Goal: Information Seeking & Learning: Learn about a topic

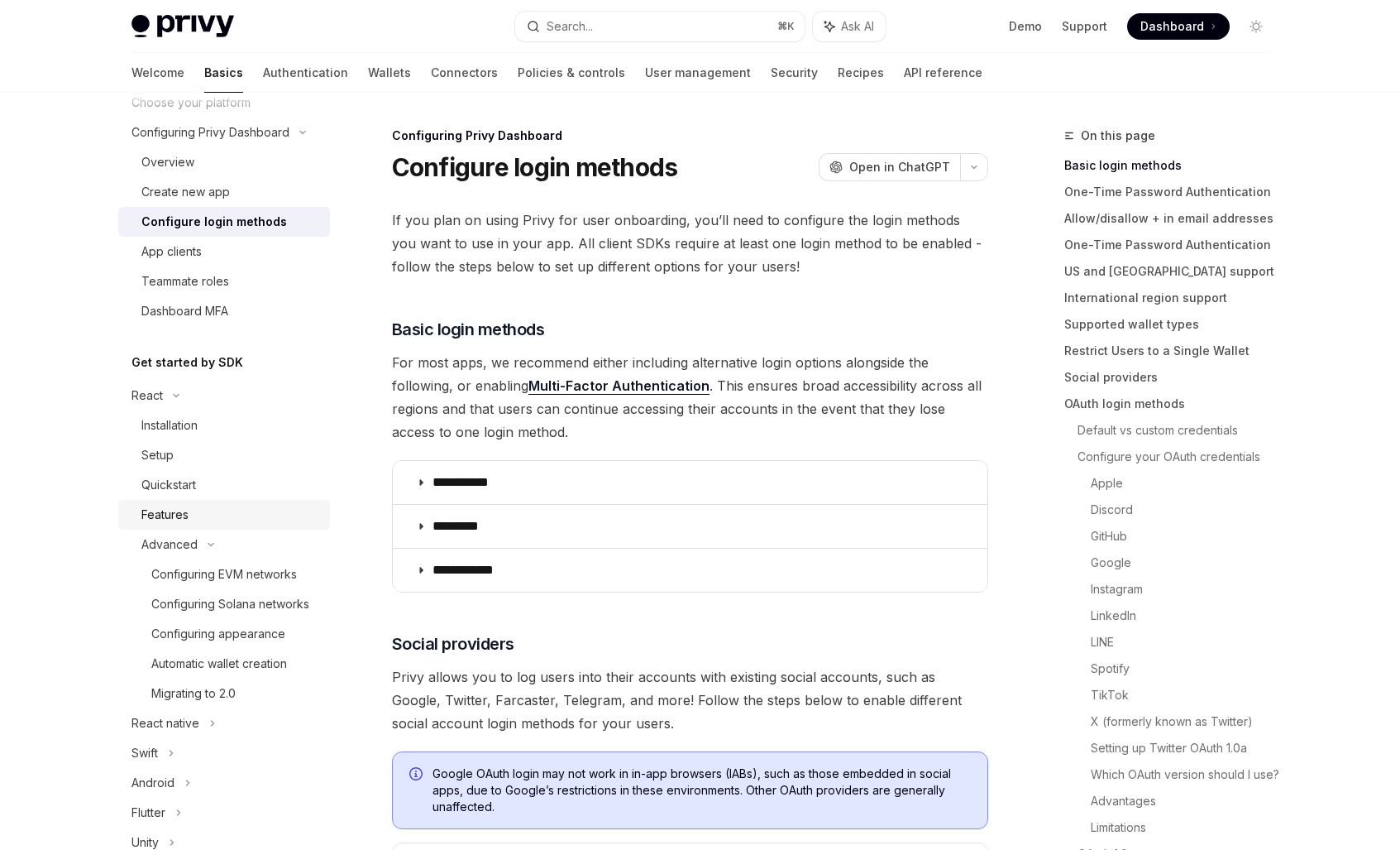
scroll to position [126, 0]
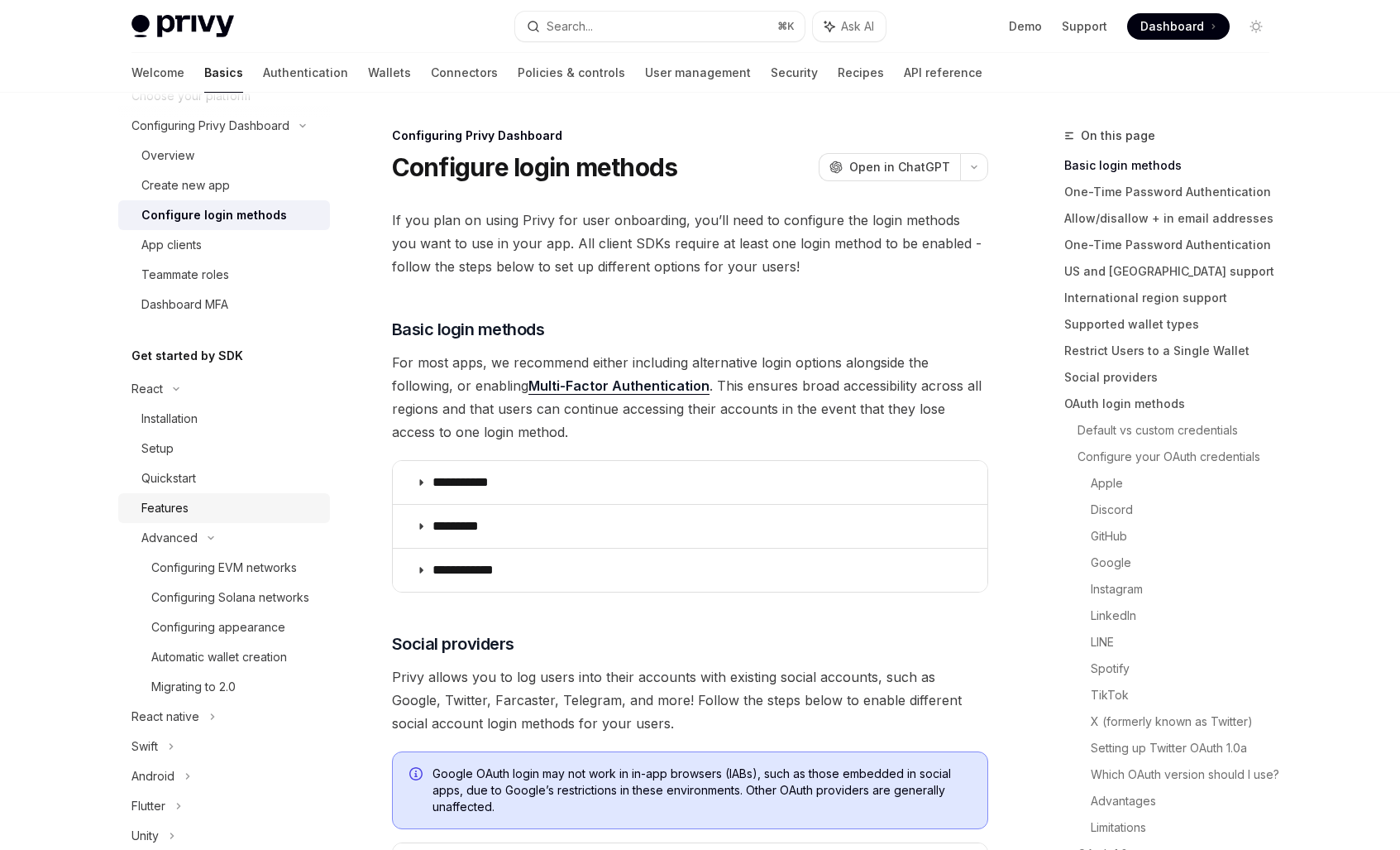
click at [213, 496] on link "Features" at bounding box center [224, 508] width 212 height 30
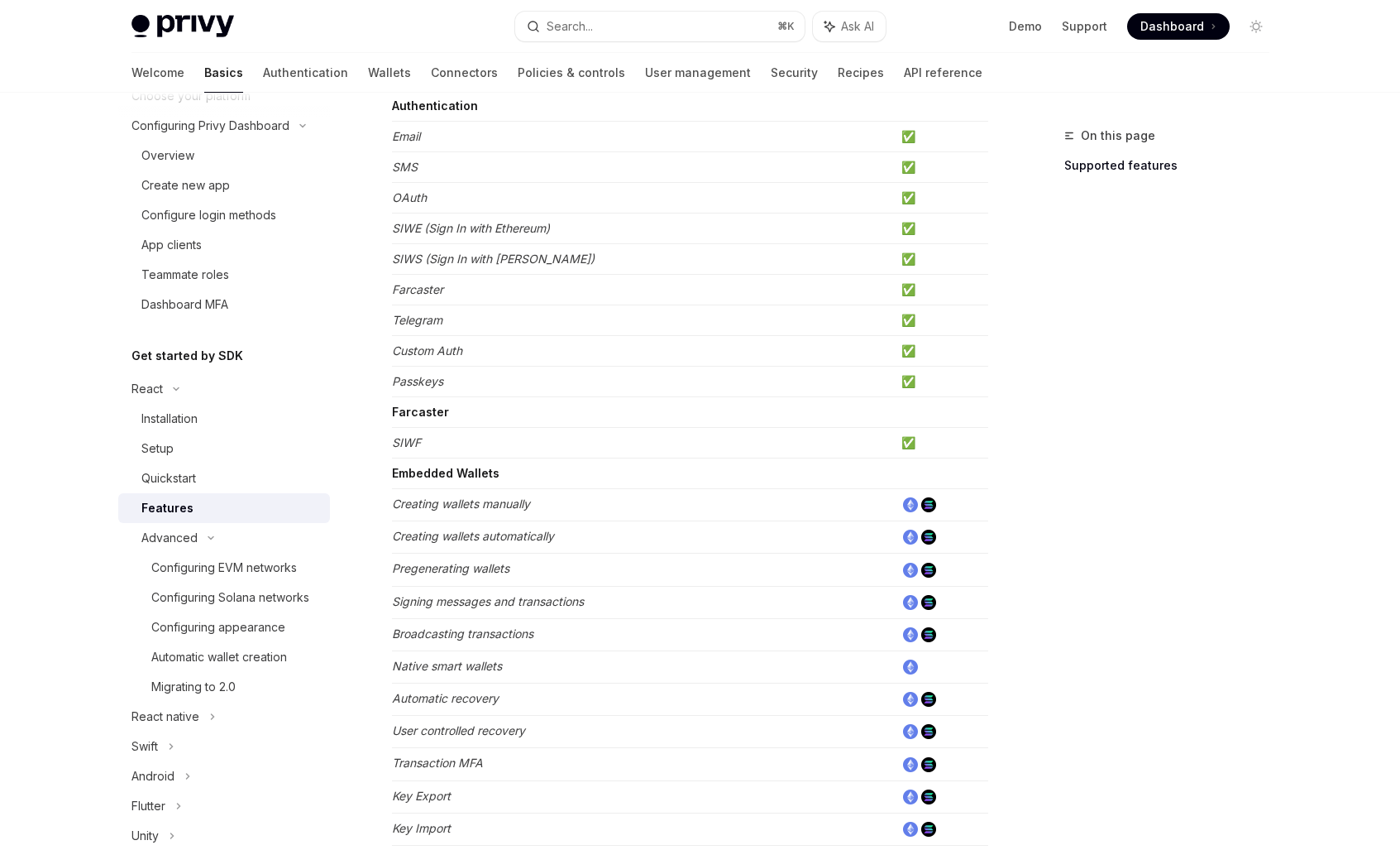
scroll to position [264, 0]
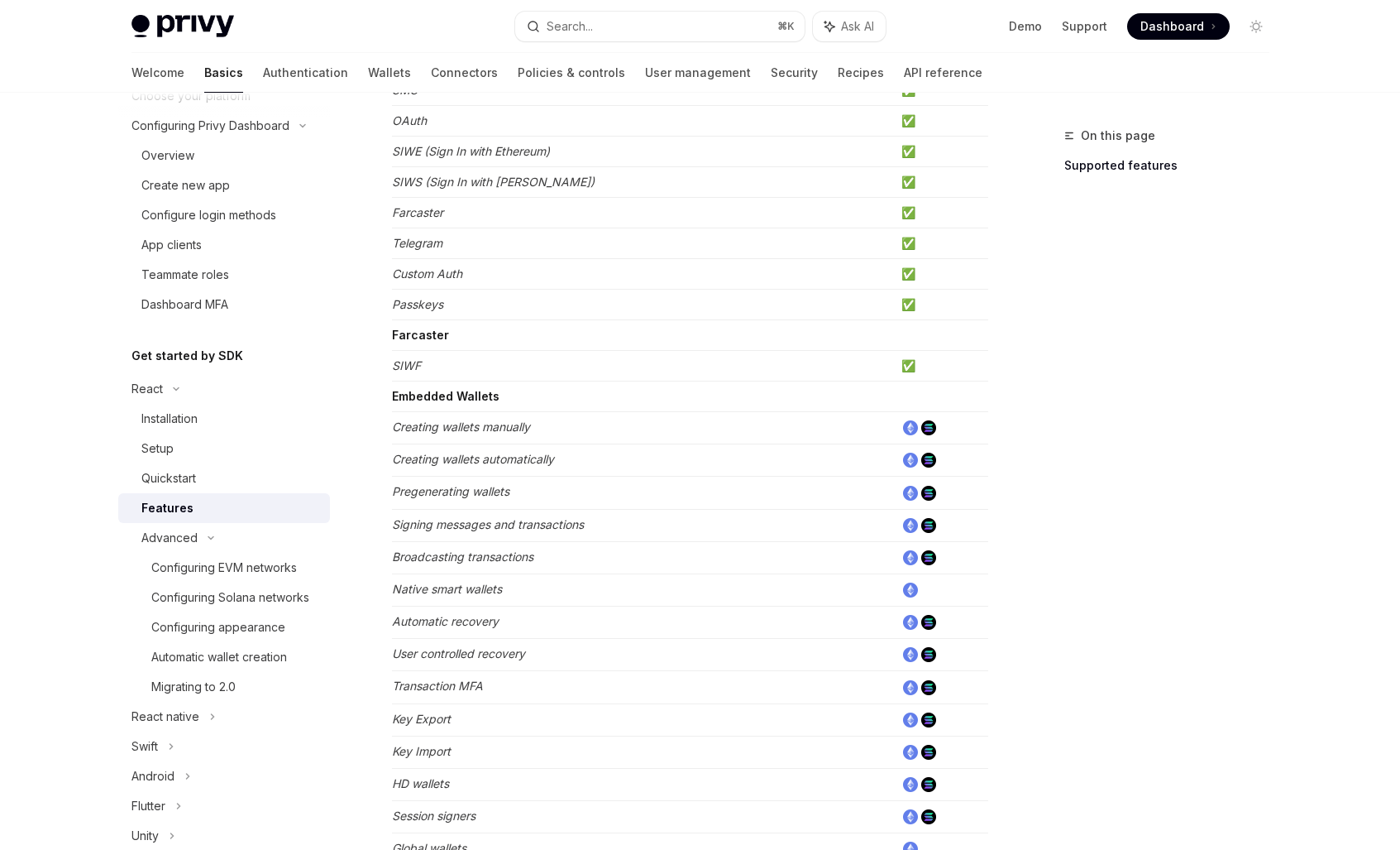
click at [911, 528] on img at bounding box center [910, 525] width 15 height 15
click at [671, 530] on td "Signing messages and transactions" at bounding box center [642, 525] width 503 height 33
click at [519, 530] on em "Signing messages and transactions" at bounding box center [488, 524] width 192 height 14
click at [447, 530] on em "Signing messages and transactions" at bounding box center [488, 524] width 192 height 14
click at [929, 526] on img at bounding box center [928, 525] width 15 height 15
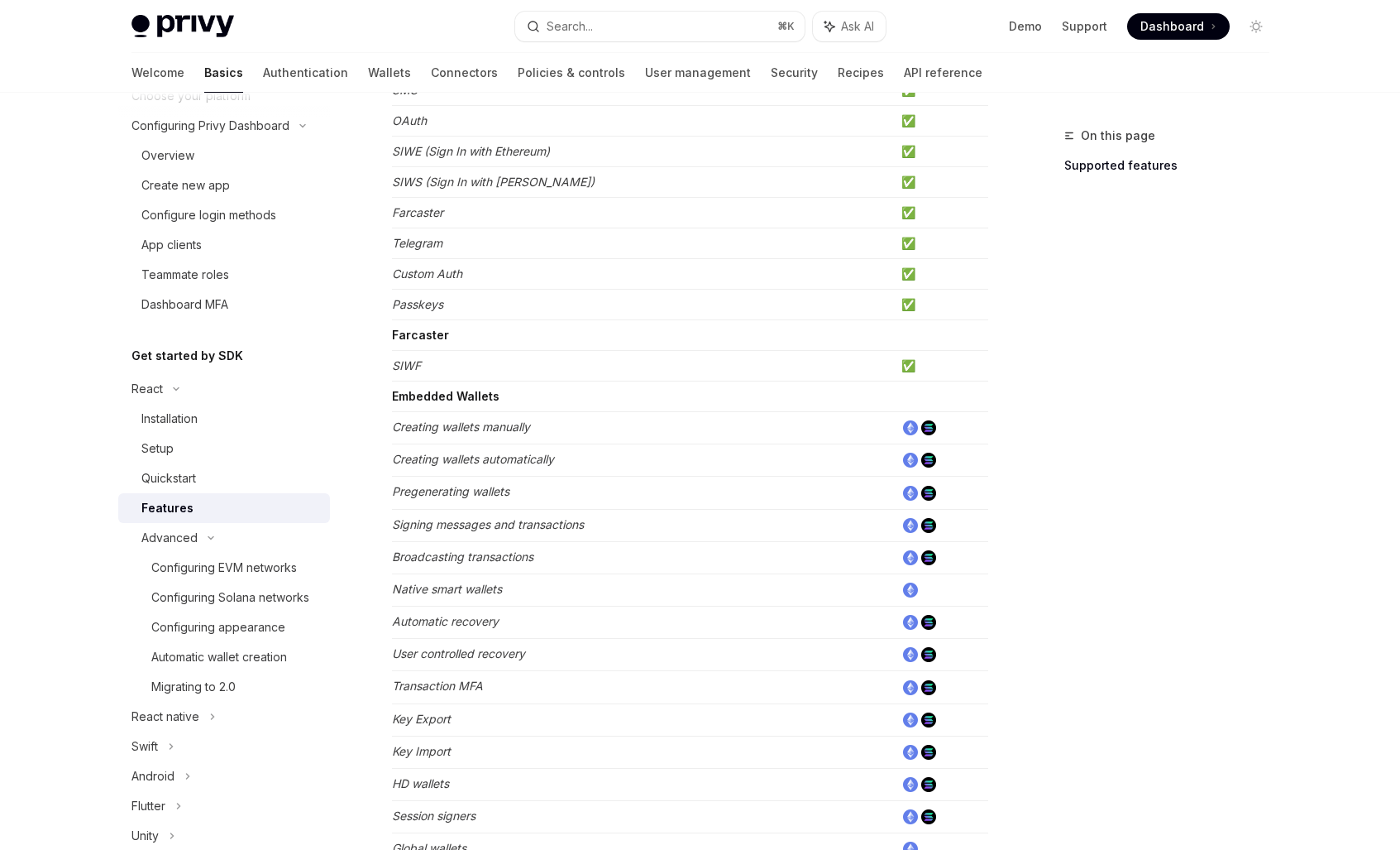
click at [906, 526] on img at bounding box center [910, 525] width 15 height 15
click at [225, 606] on div "Configuring Solana networks" at bounding box center [230, 597] width 158 height 20
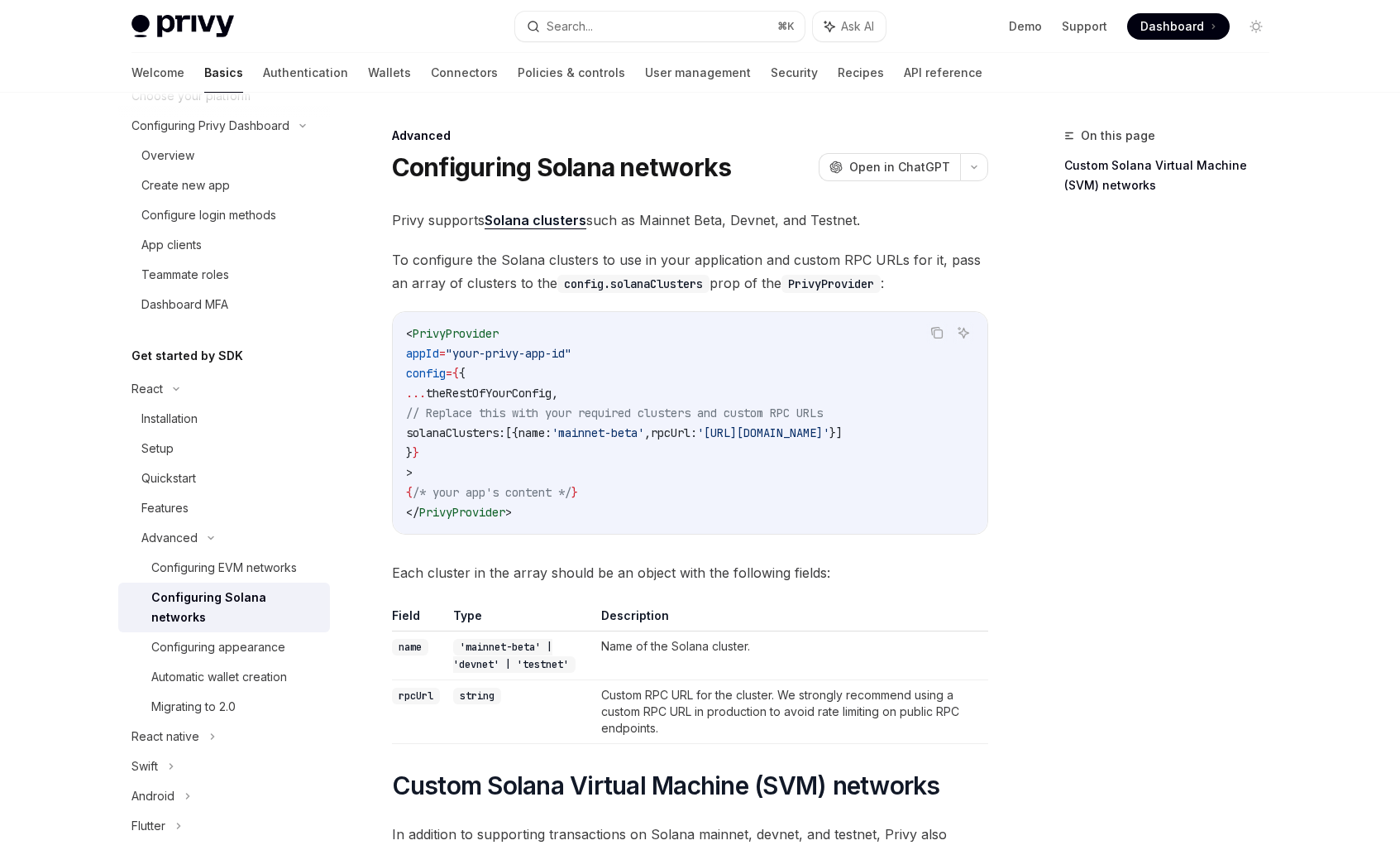
click at [693, 456] on code "< PrivyProvider appId = "your-privy-app-id" config = { { ... theRestOfYourConfi…" at bounding box center [690, 423] width 568 height 198
click at [216, 643] on div "Configuring appearance" at bounding box center [218, 647] width 134 height 20
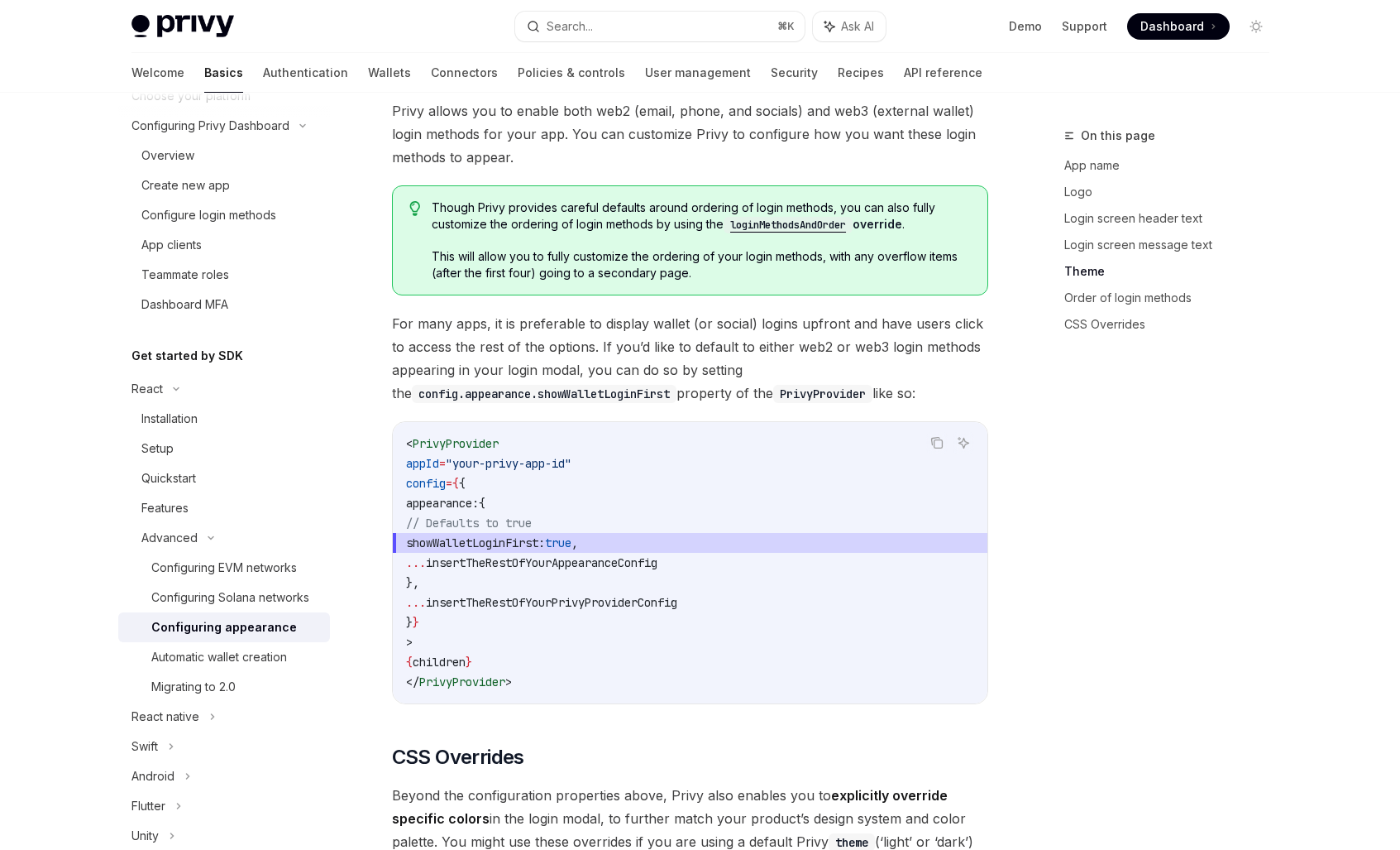
scroll to position [3370, 0]
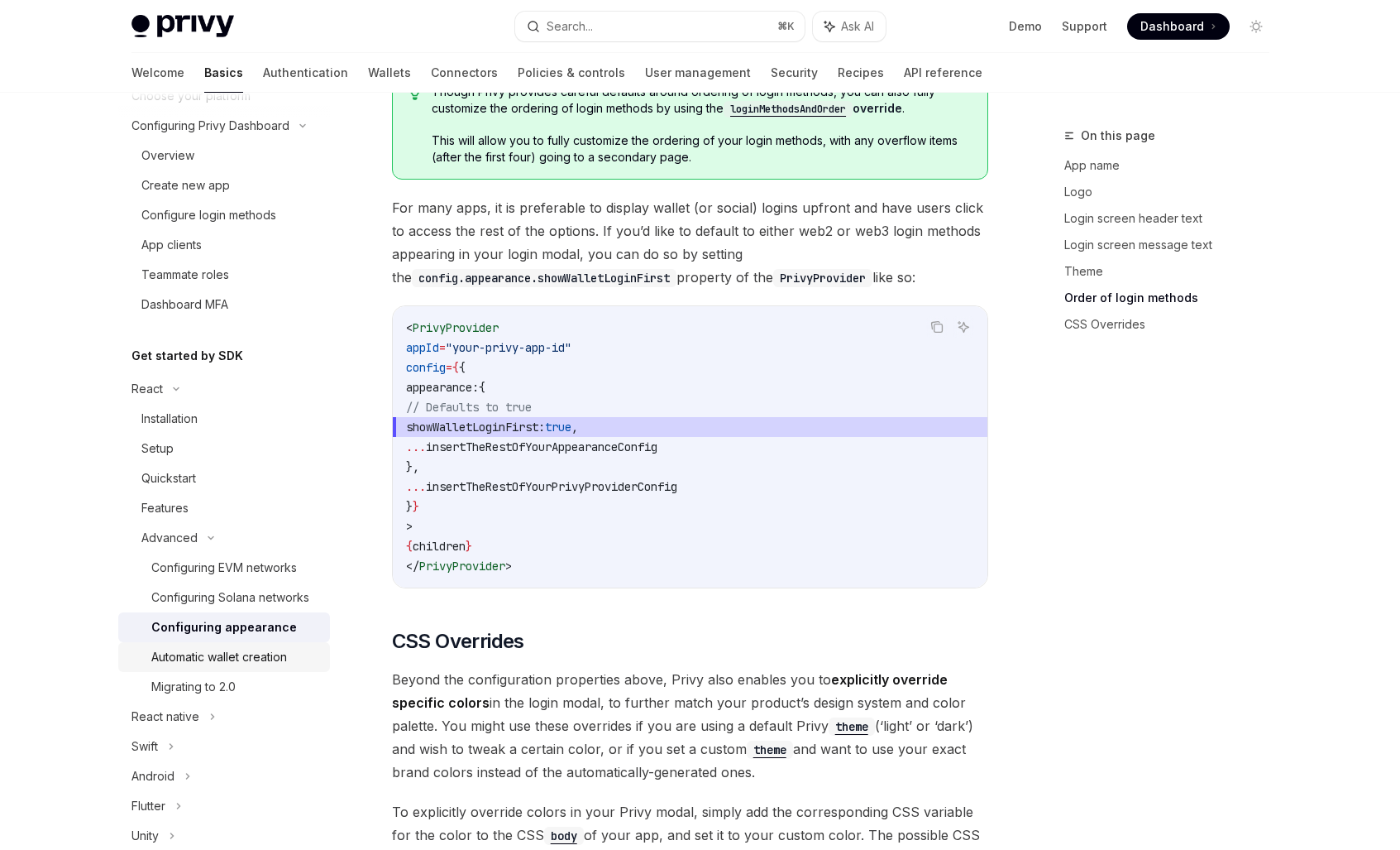
click at [223, 667] on div "Automatic wallet creation" at bounding box center [219, 657] width 136 height 20
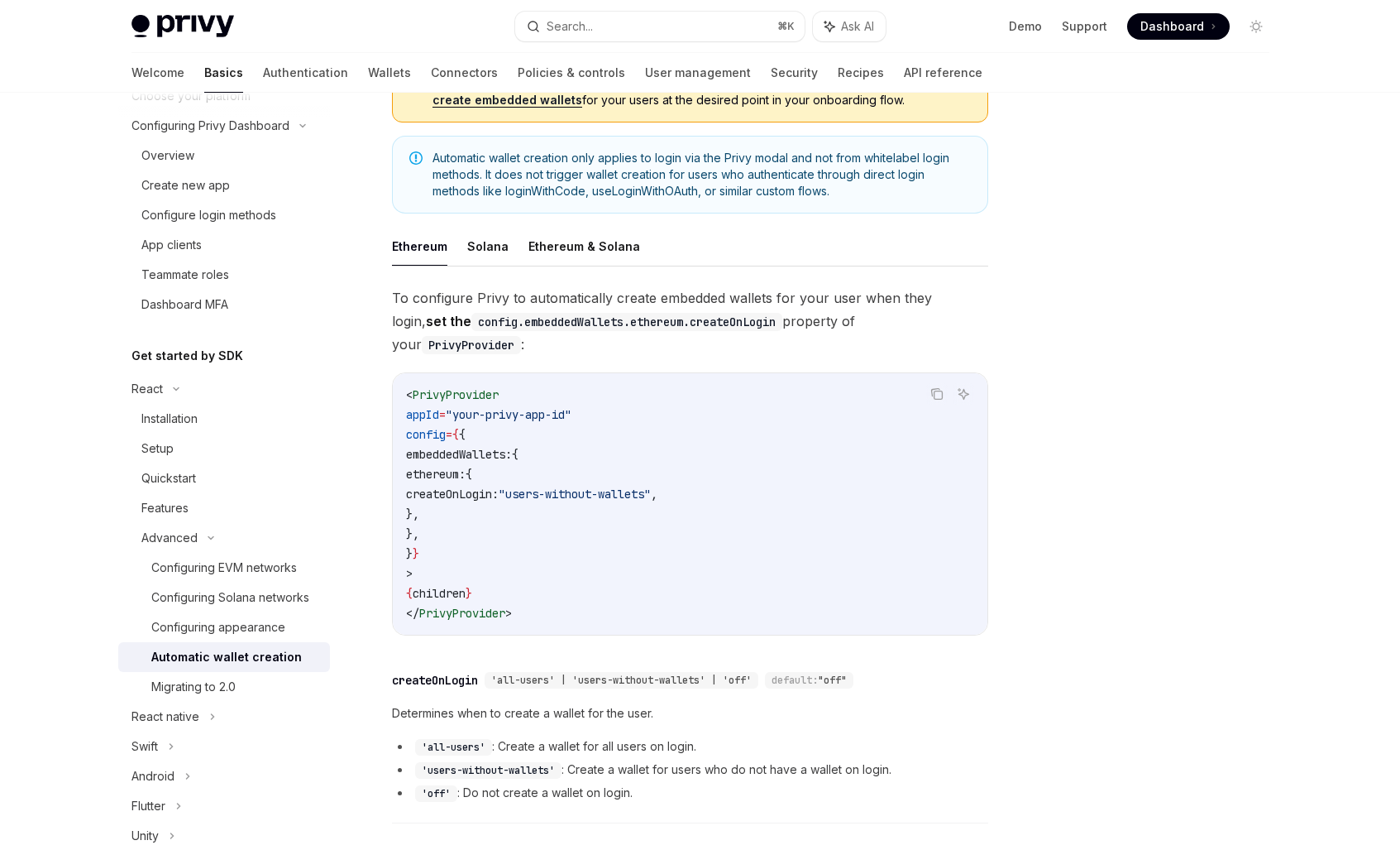
scroll to position [225, 0]
click at [581, 254] on button "Ethereum & Solana" at bounding box center [584, 247] width 112 height 39
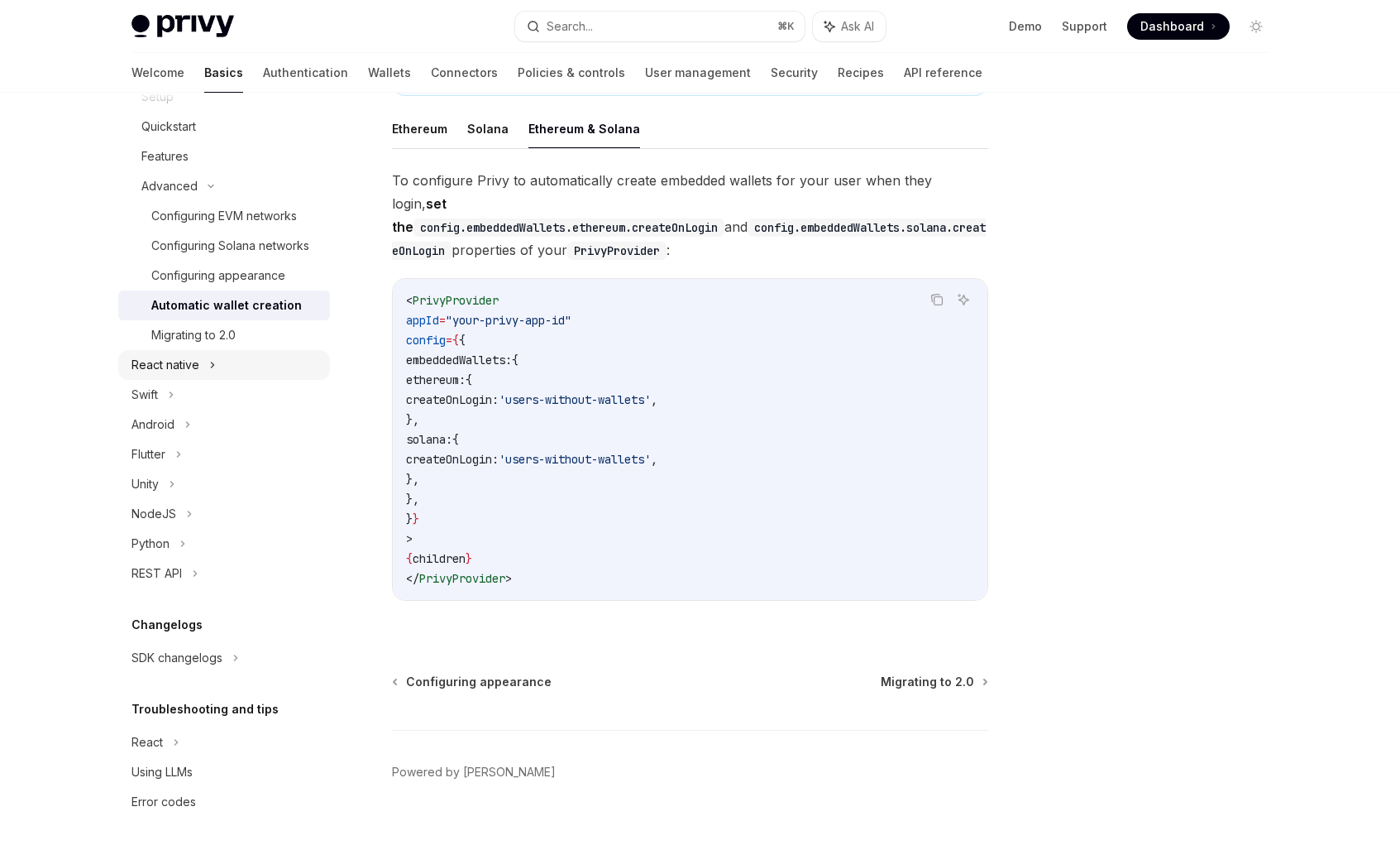
scroll to position [497, 0]
click at [175, 39] on icon at bounding box center [175, 38] width 5 height 3
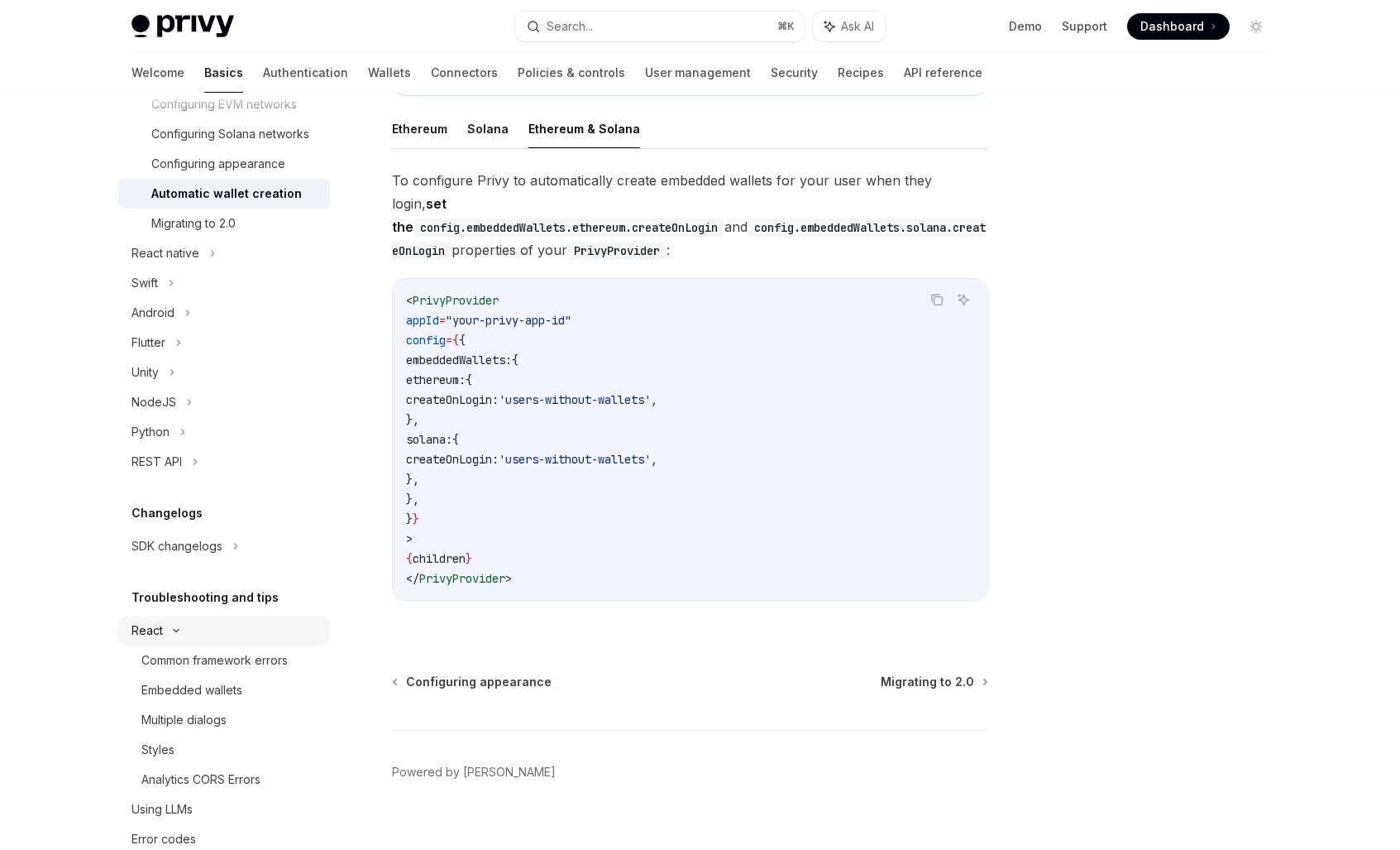
scroll to position [647, 0]
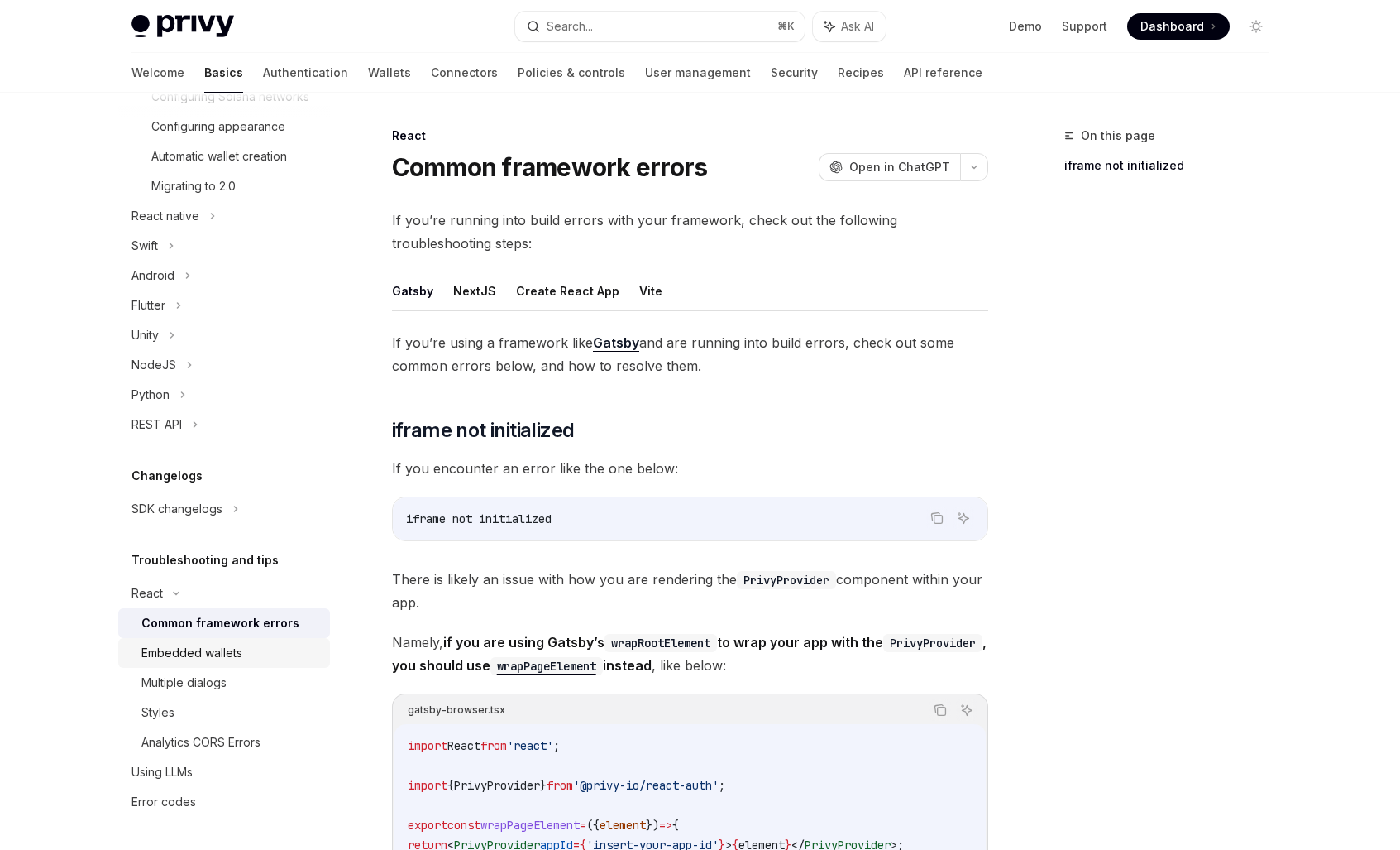
click at [206, 656] on div "Embedded wallets" at bounding box center [192, 653] width 101 height 20
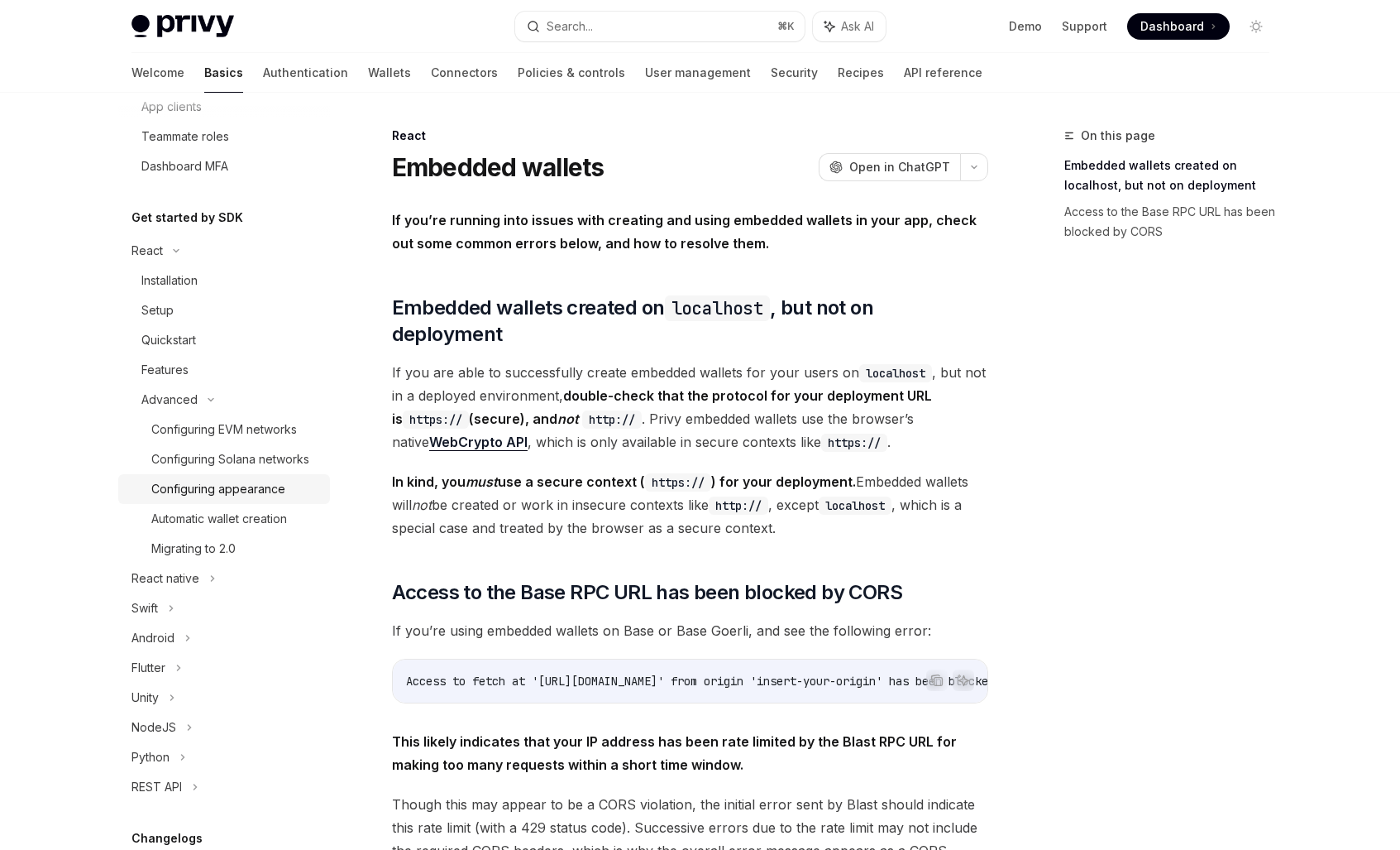
scroll to position [262, 0]
click at [224, 502] on div "Configuring appearance" at bounding box center [218, 492] width 134 height 20
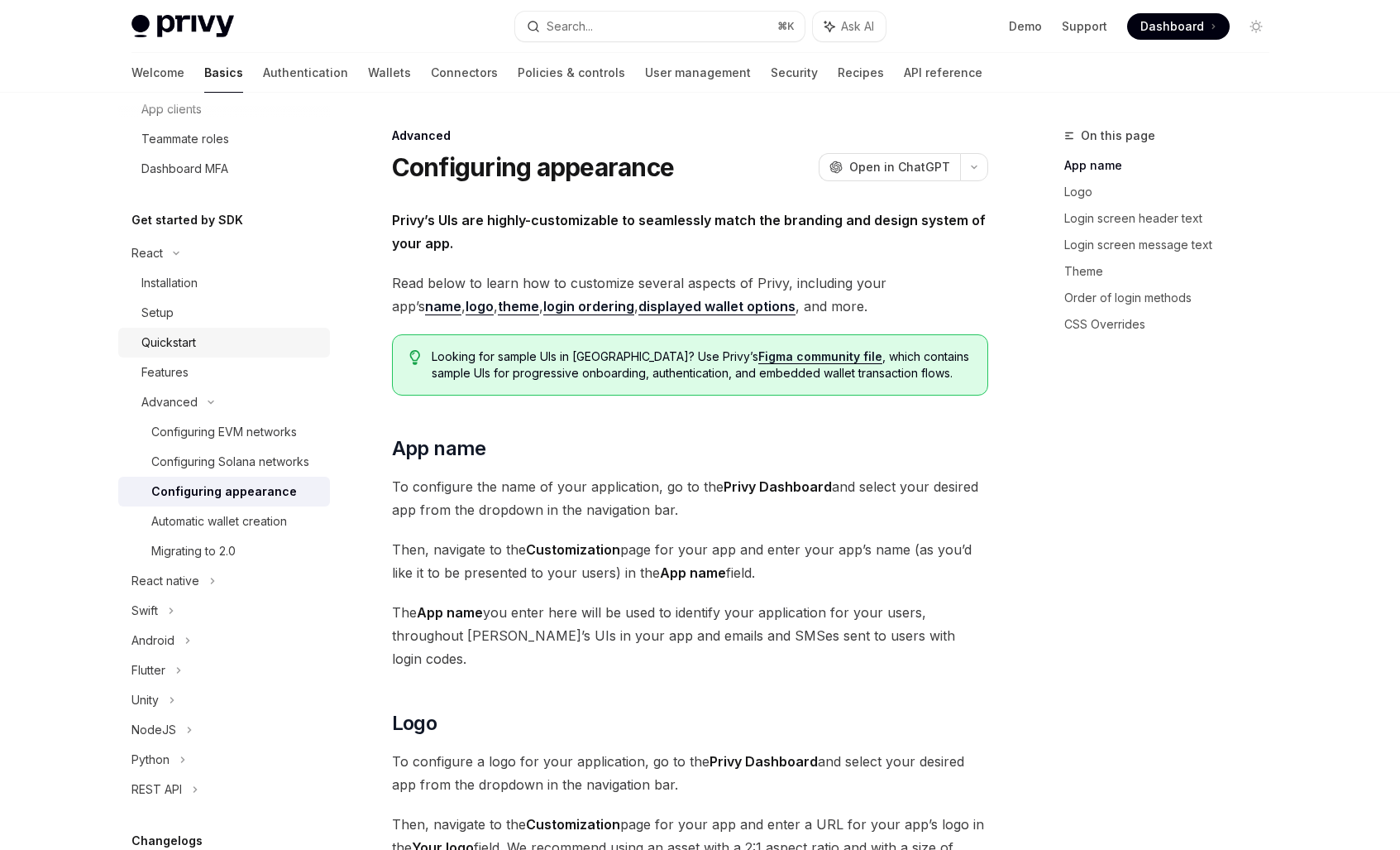
click at [224, 349] on div "Quickstart" at bounding box center [231, 342] width 178 height 20
type textarea "*"
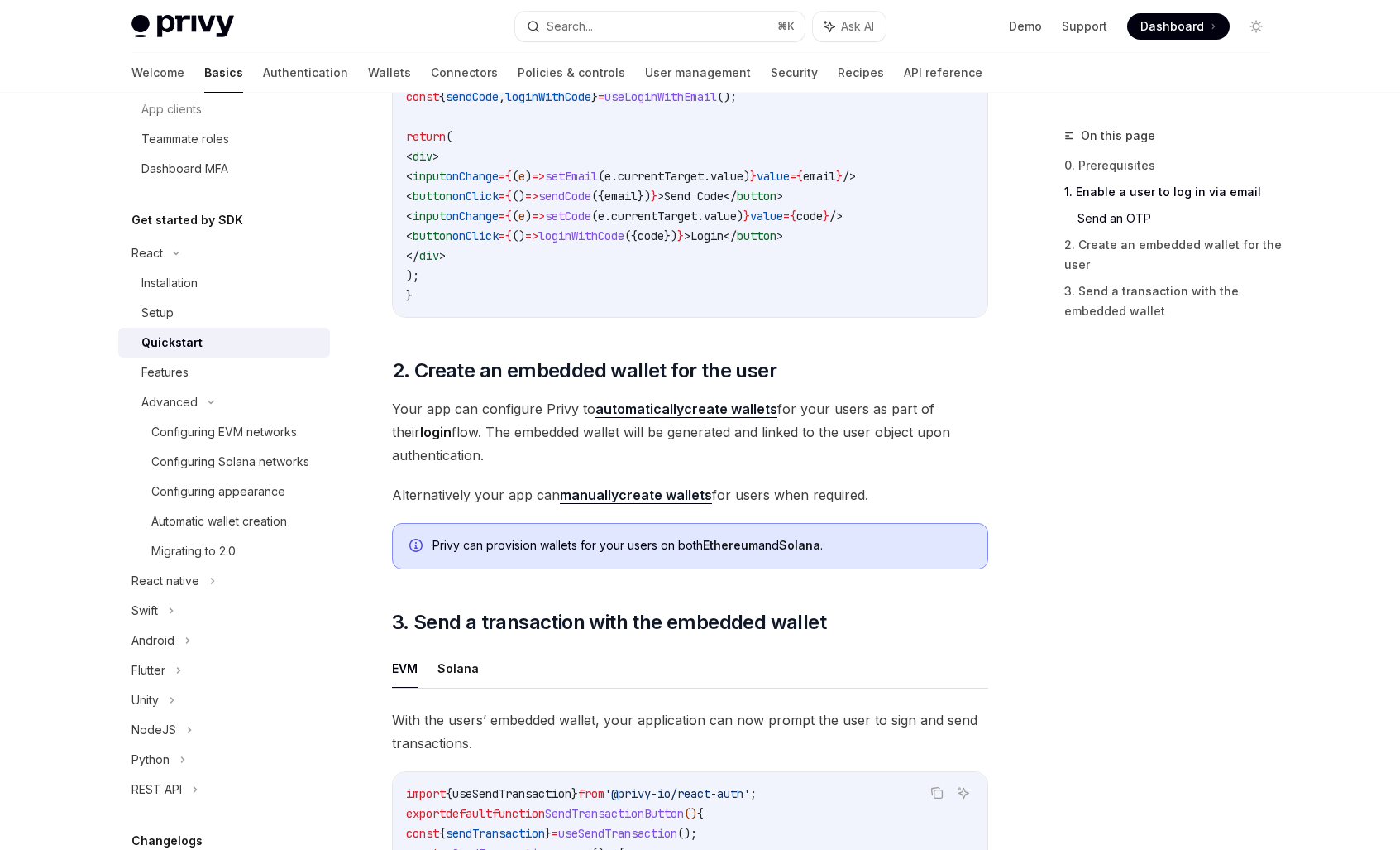
scroll to position [939, 0]
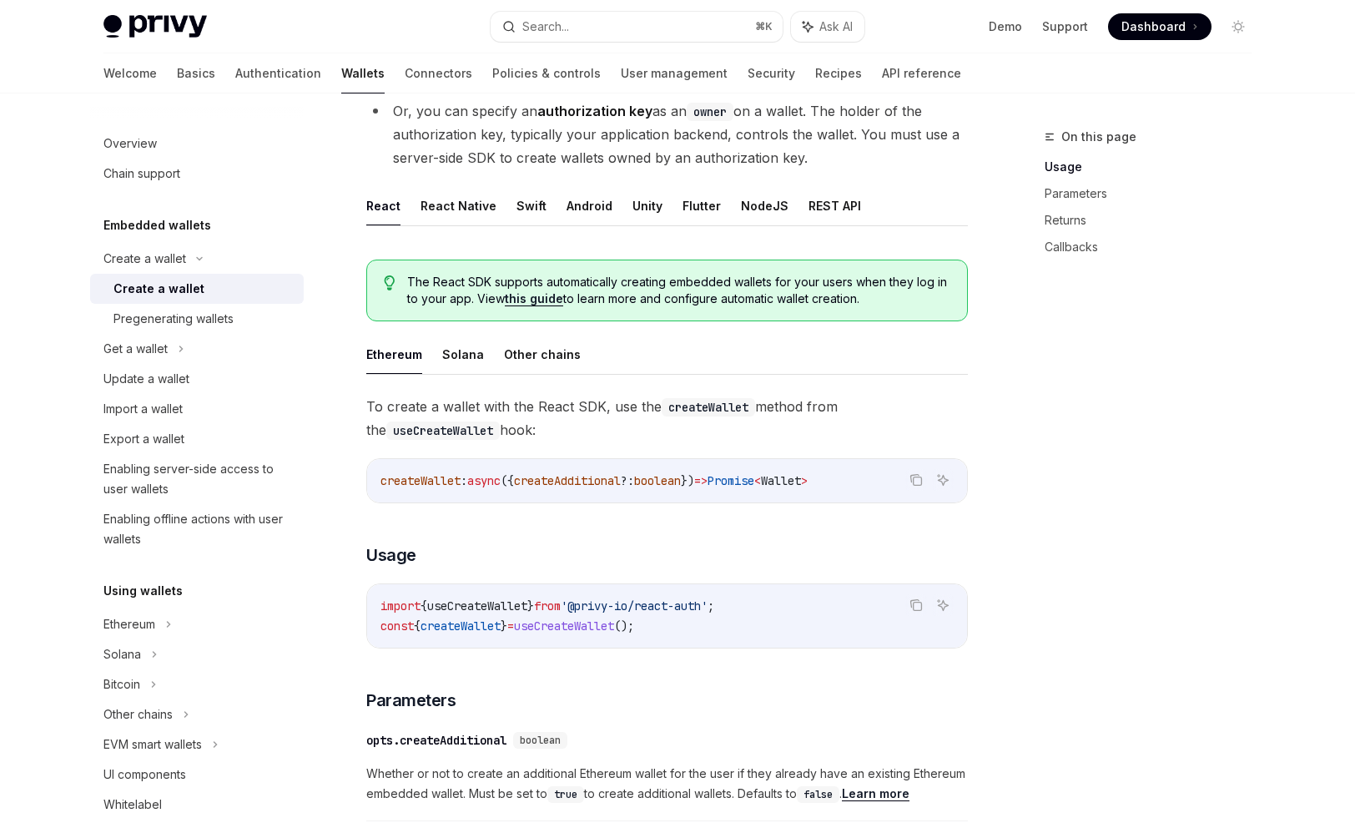
scroll to position [254, 0]
click at [537, 297] on link "this guide" at bounding box center [534, 296] width 58 height 15
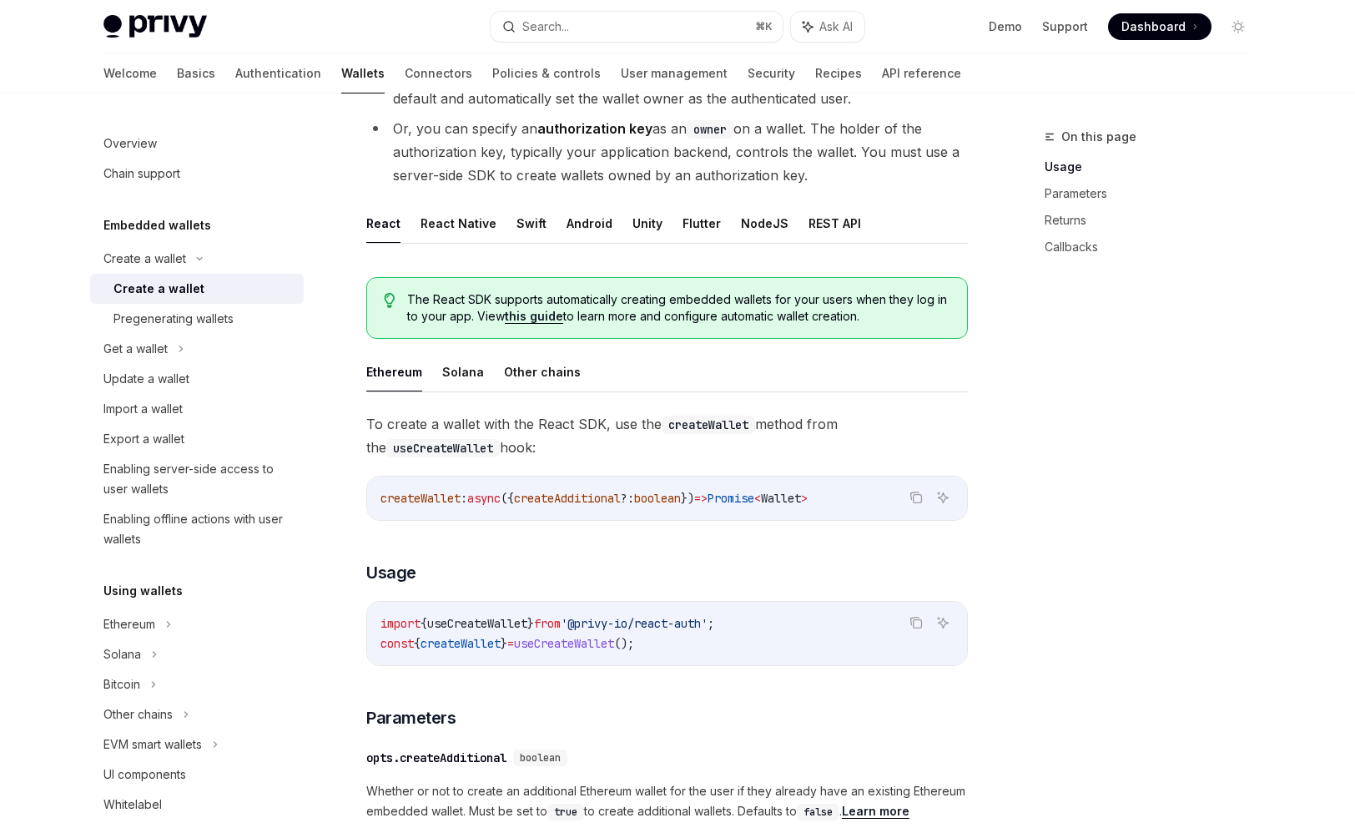
scroll to position [254, 0]
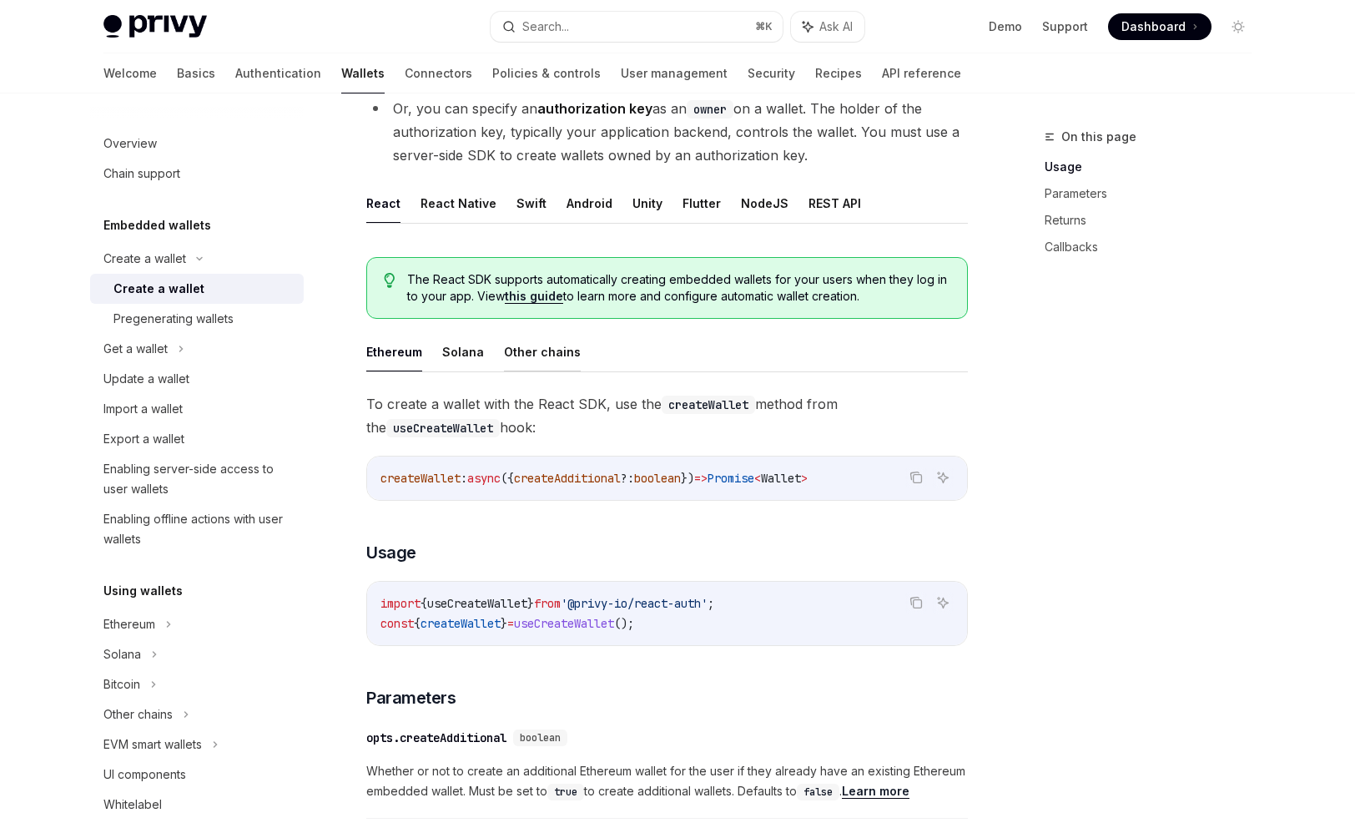
click at [535, 347] on button "Other chains" at bounding box center [542, 351] width 77 height 39
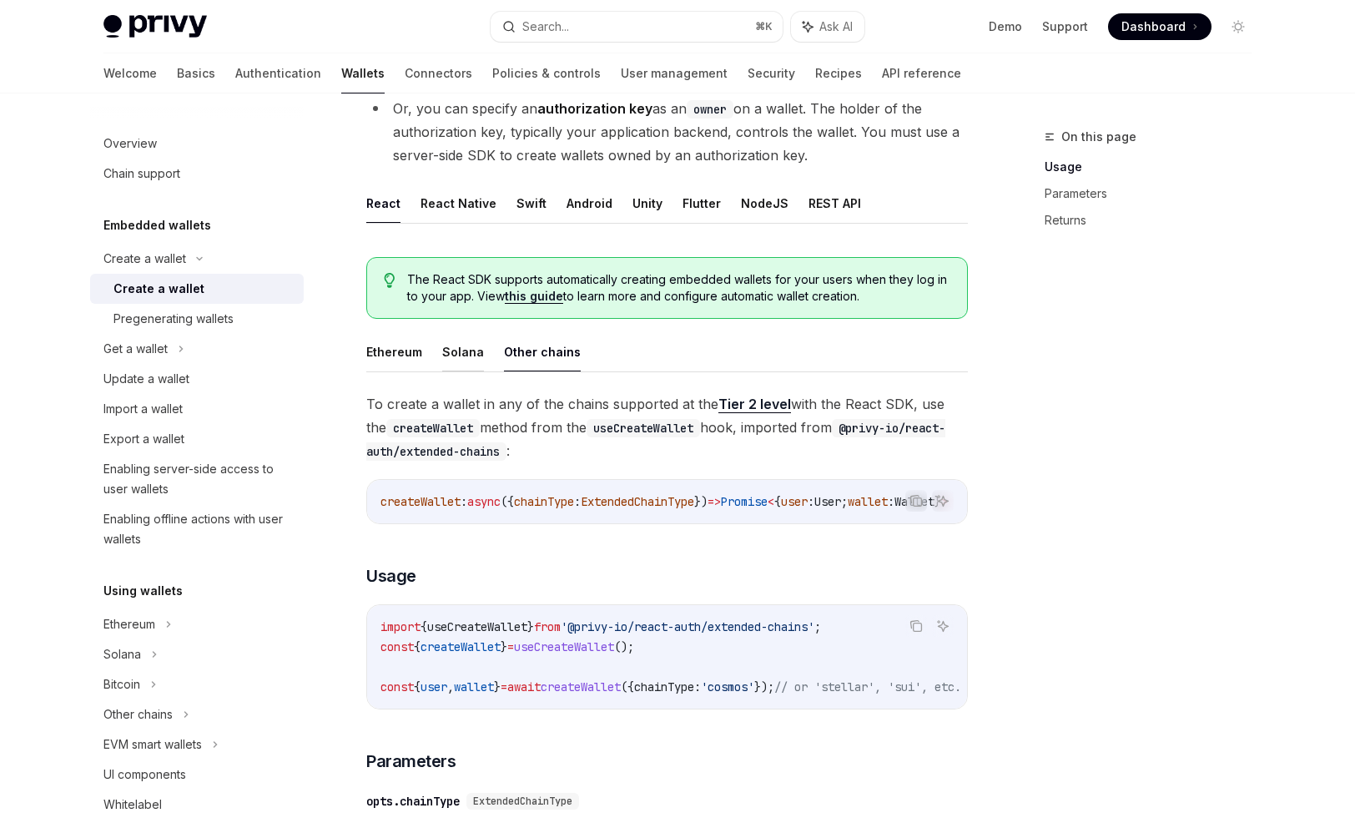
click at [456, 348] on button "Solana" at bounding box center [463, 351] width 42 height 39
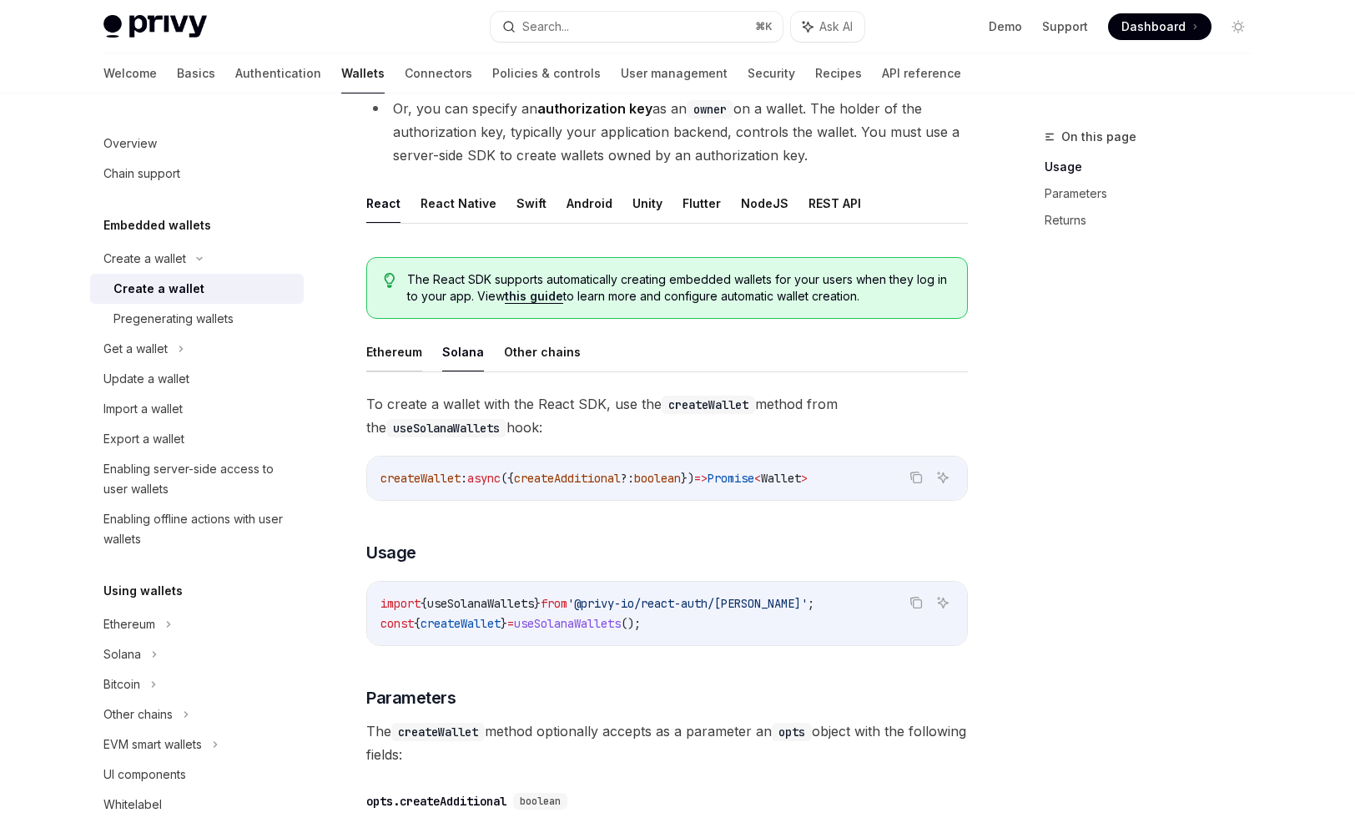
click at [392, 348] on button "Ethereum" at bounding box center [394, 351] width 56 height 39
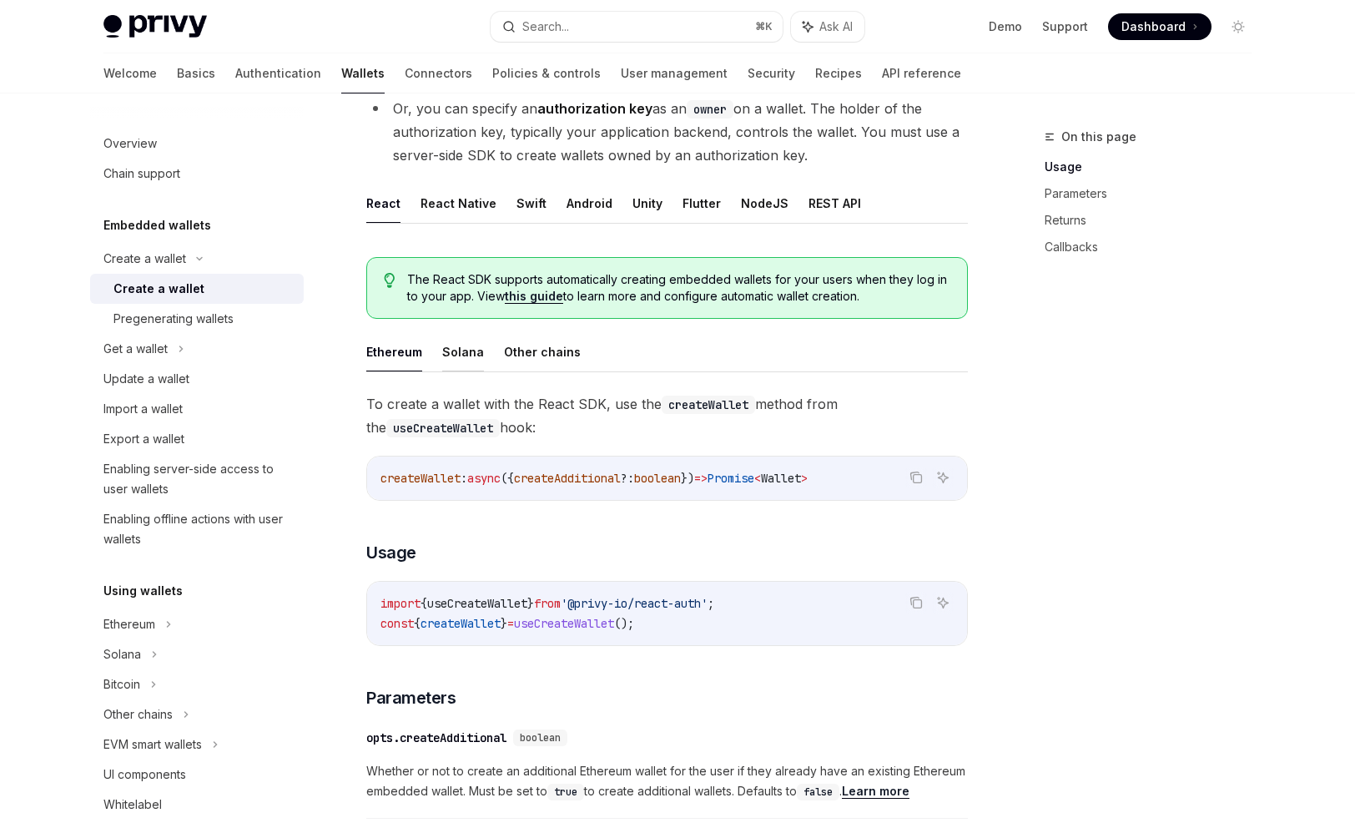
click at [442, 349] on button "Solana" at bounding box center [463, 351] width 42 height 39
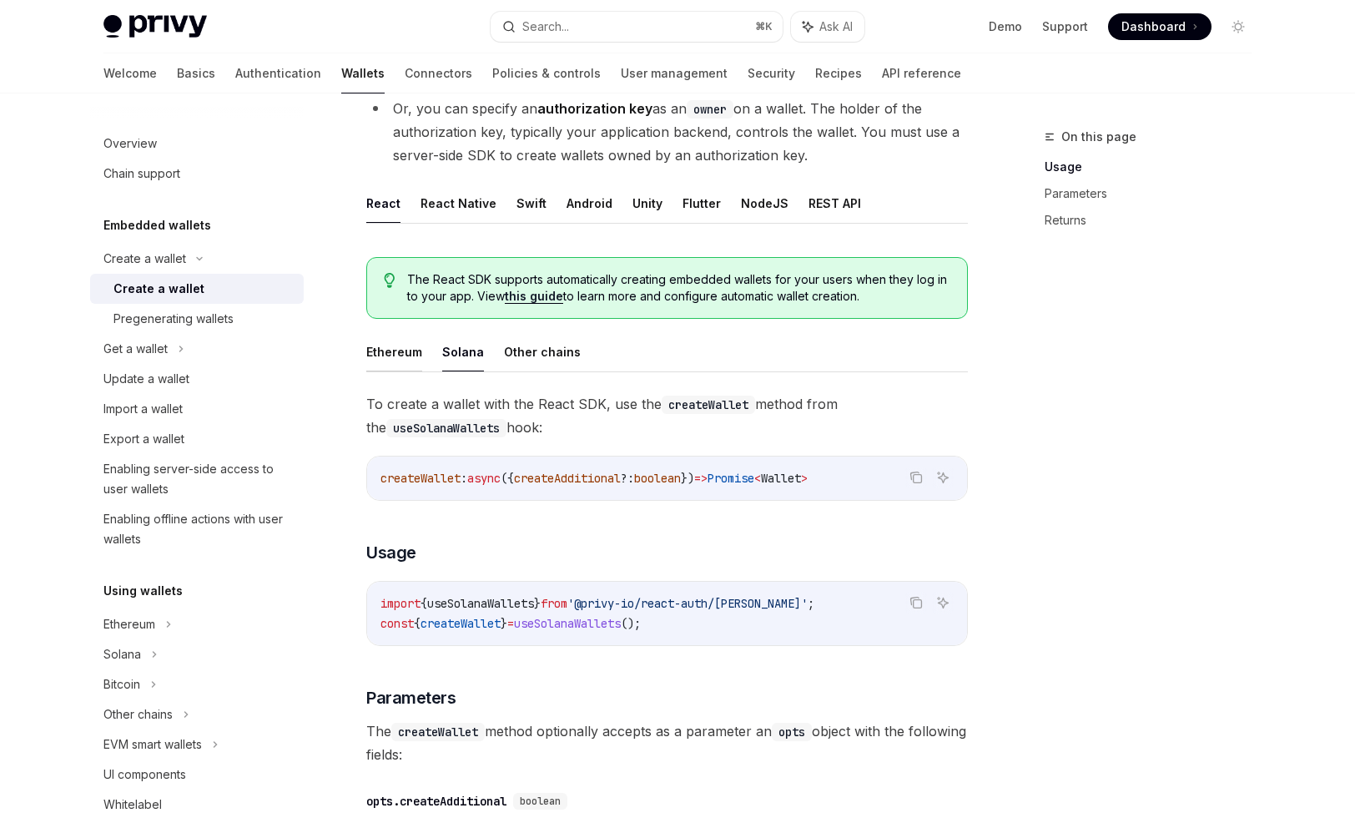
click at [391, 349] on button "Ethereum" at bounding box center [394, 351] width 56 height 39
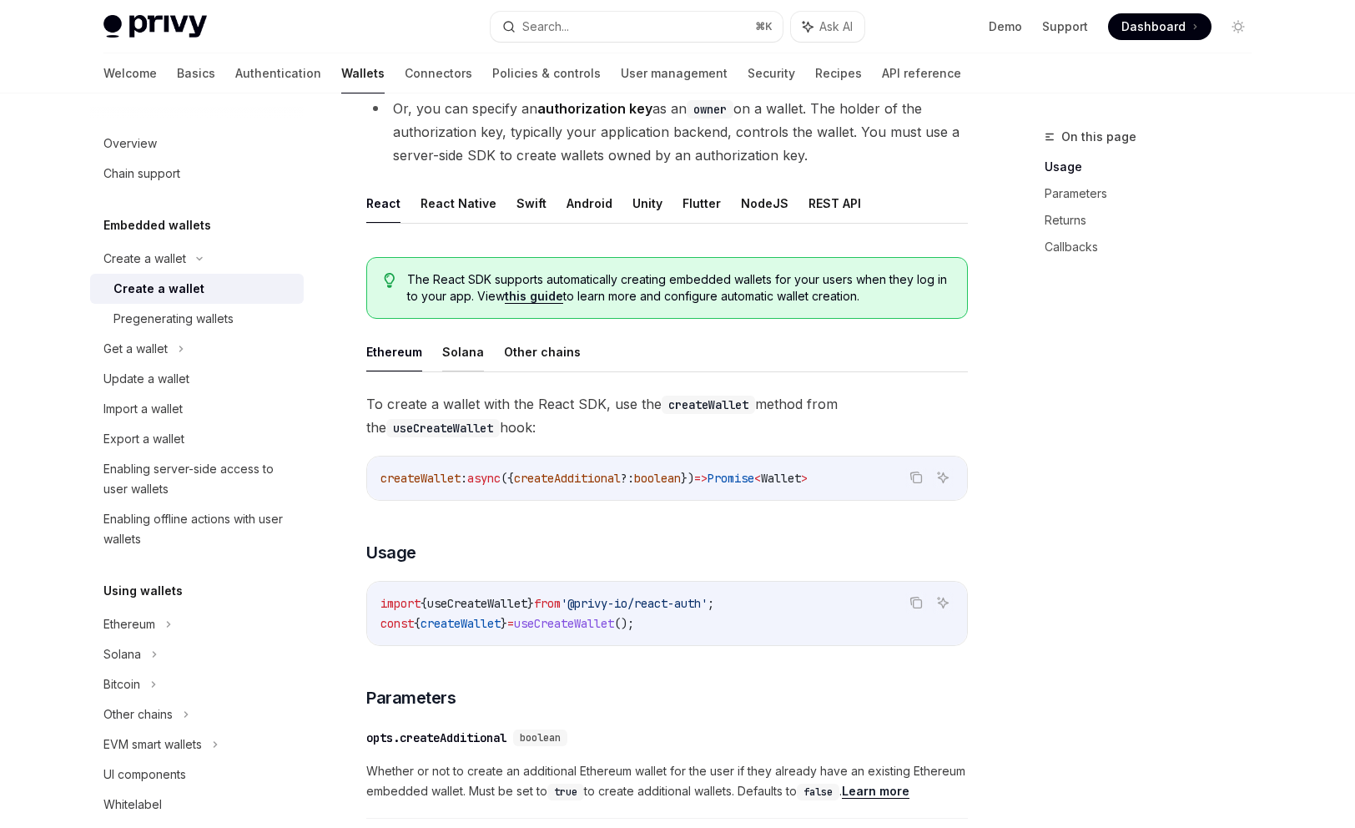
click at [461, 352] on button "Solana" at bounding box center [463, 351] width 42 height 39
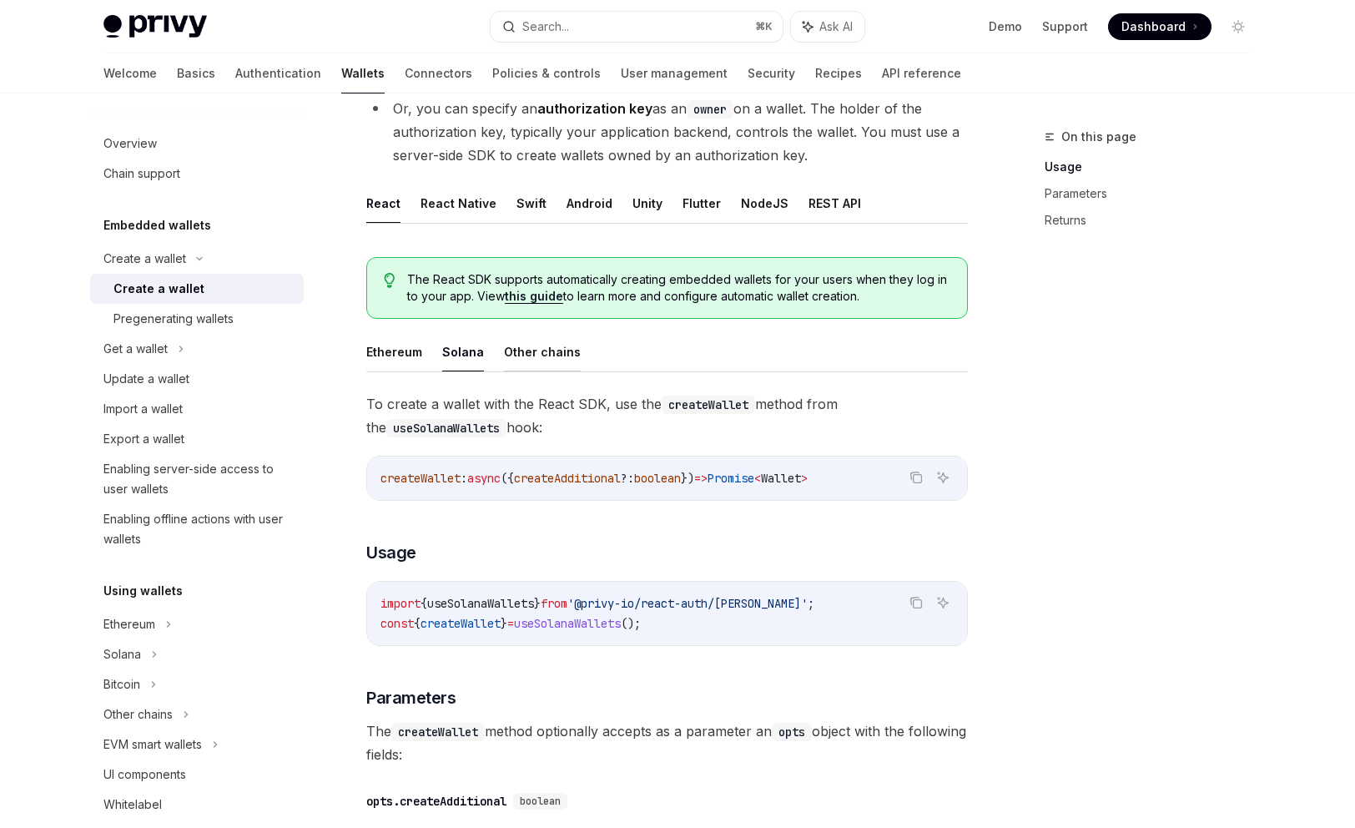
click at [528, 351] on button "Other chains" at bounding box center [542, 351] width 77 height 39
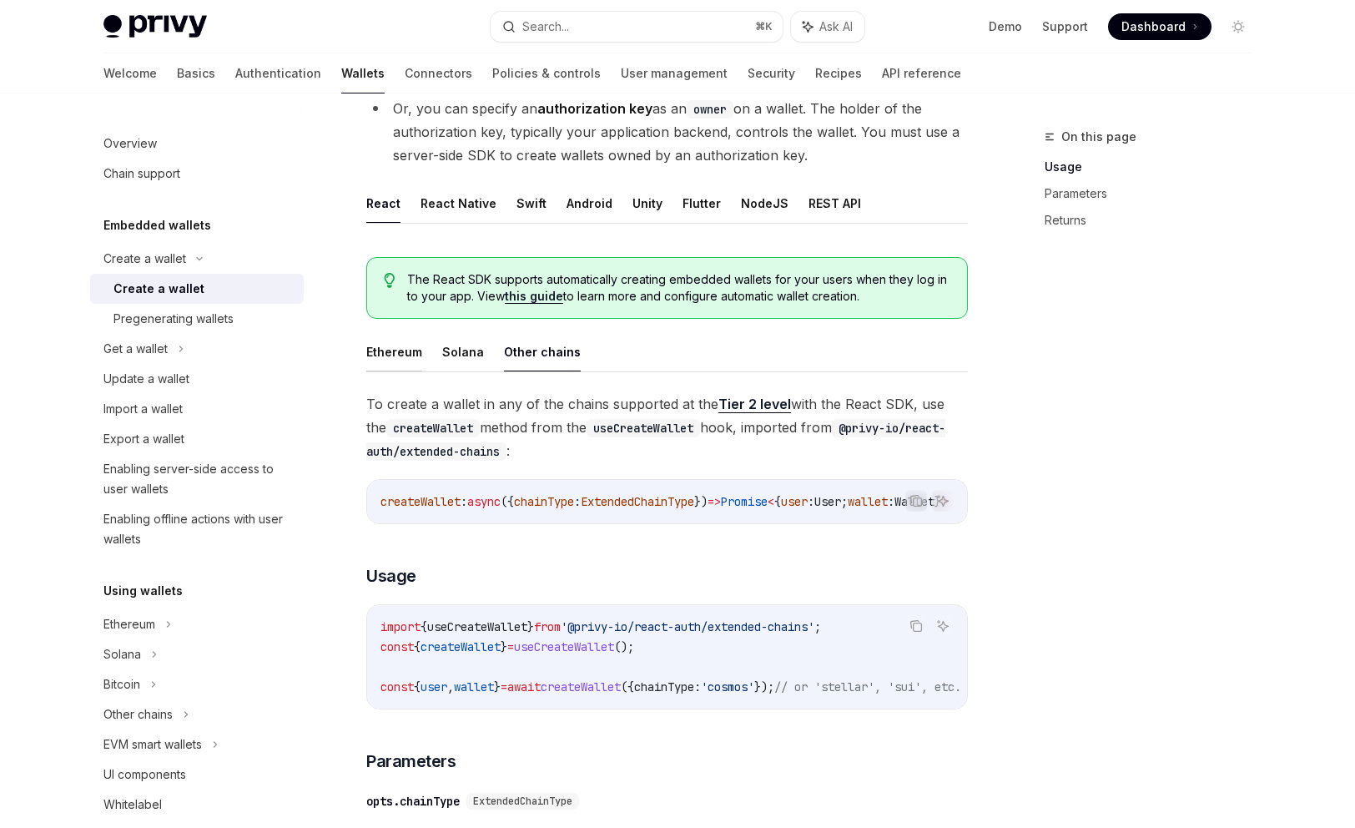
click at [392, 353] on button "Ethereum" at bounding box center [394, 351] width 56 height 39
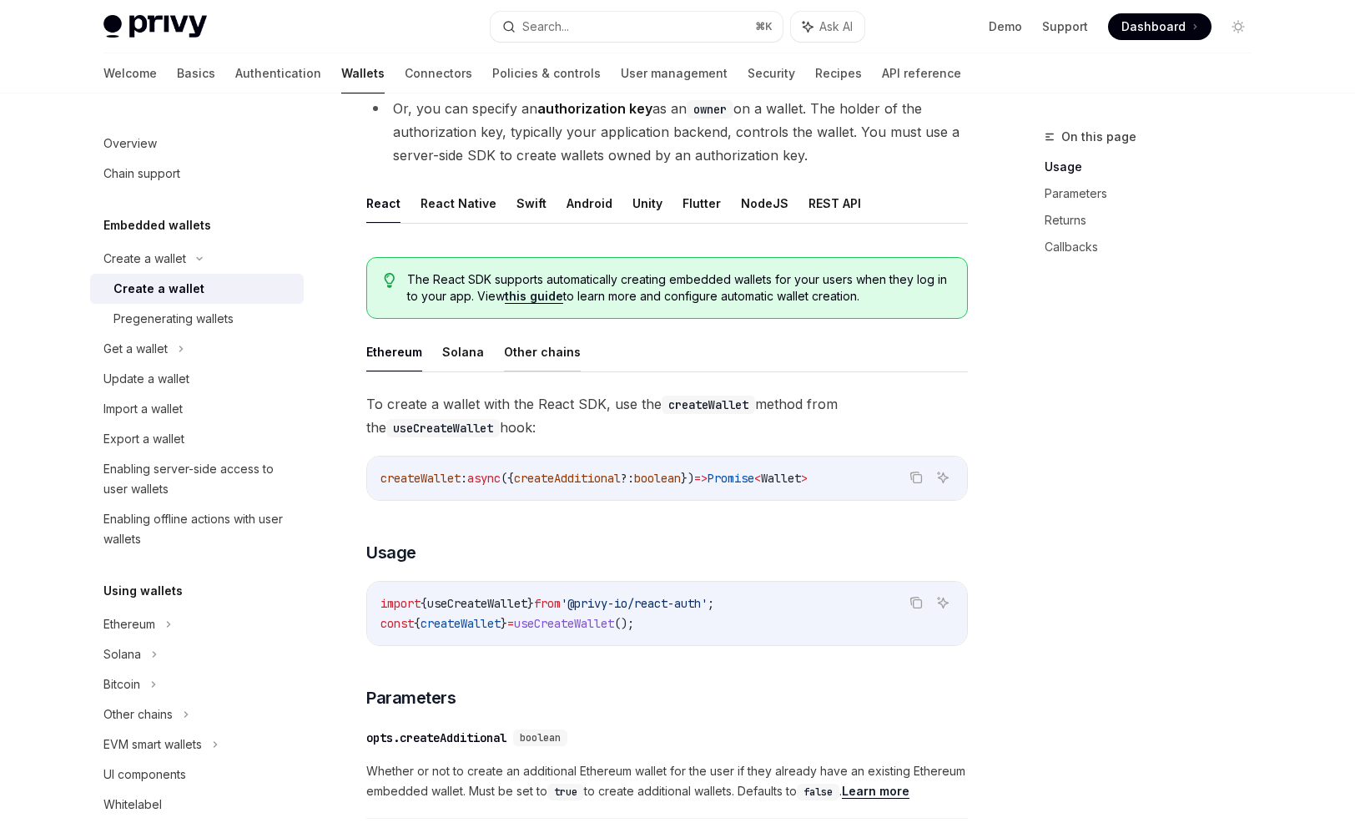
click at [535, 349] on button "Other chains" at bounding box center [542, 351] width 77 height 39
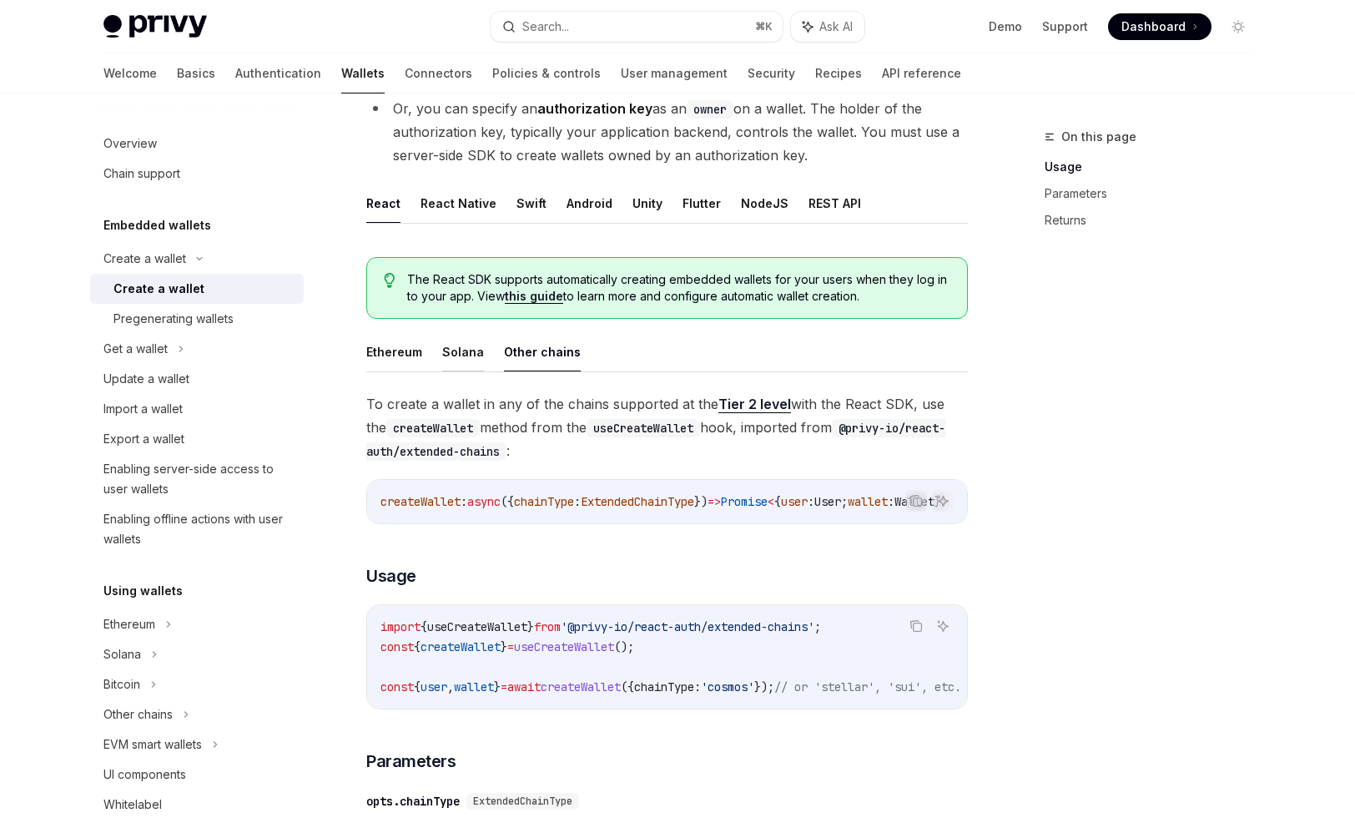
click at [463, 349] on button "Solana" at bounding box center [463, 351] width 42 height 39
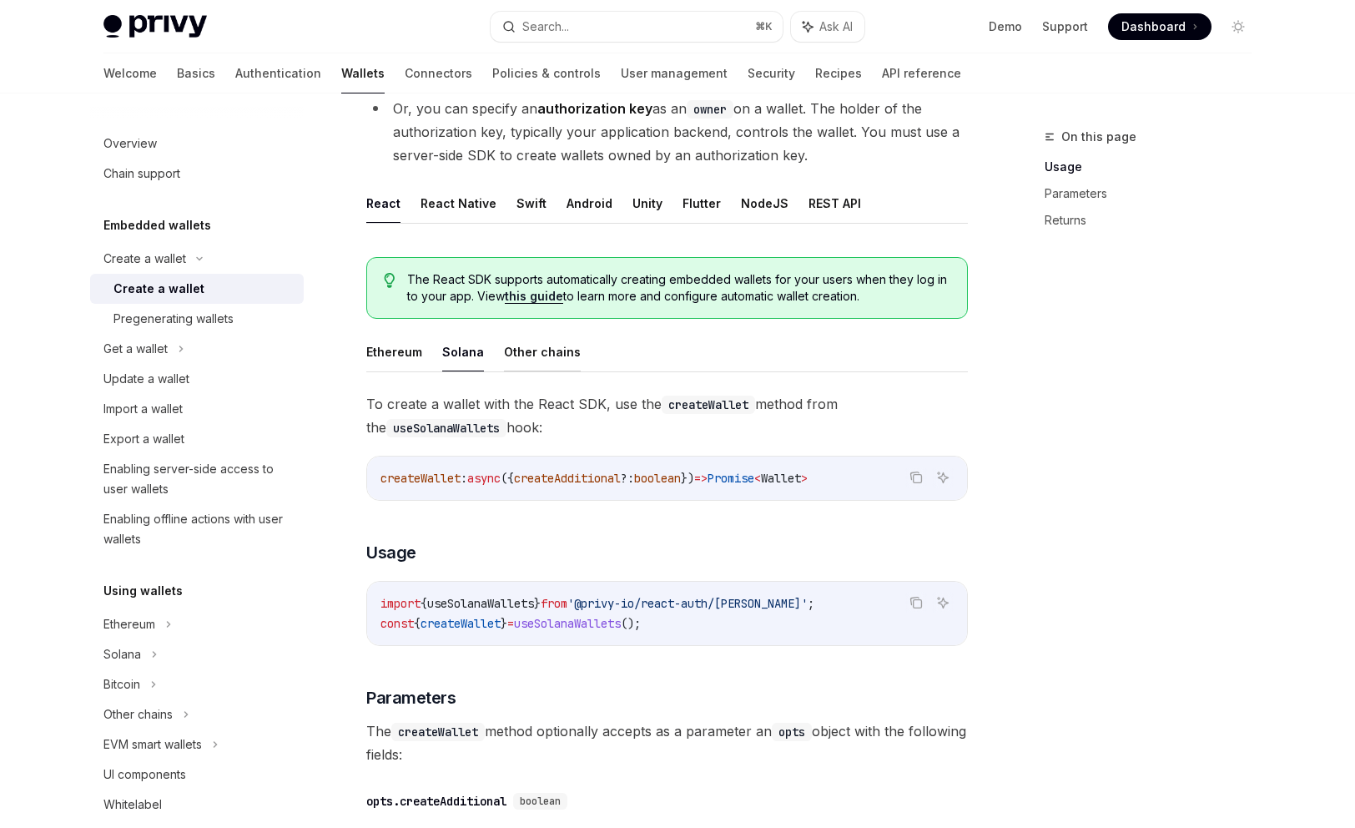
click at [530, 347] on button "Other chains" at bounding box center [542, 351] width 77 height 39
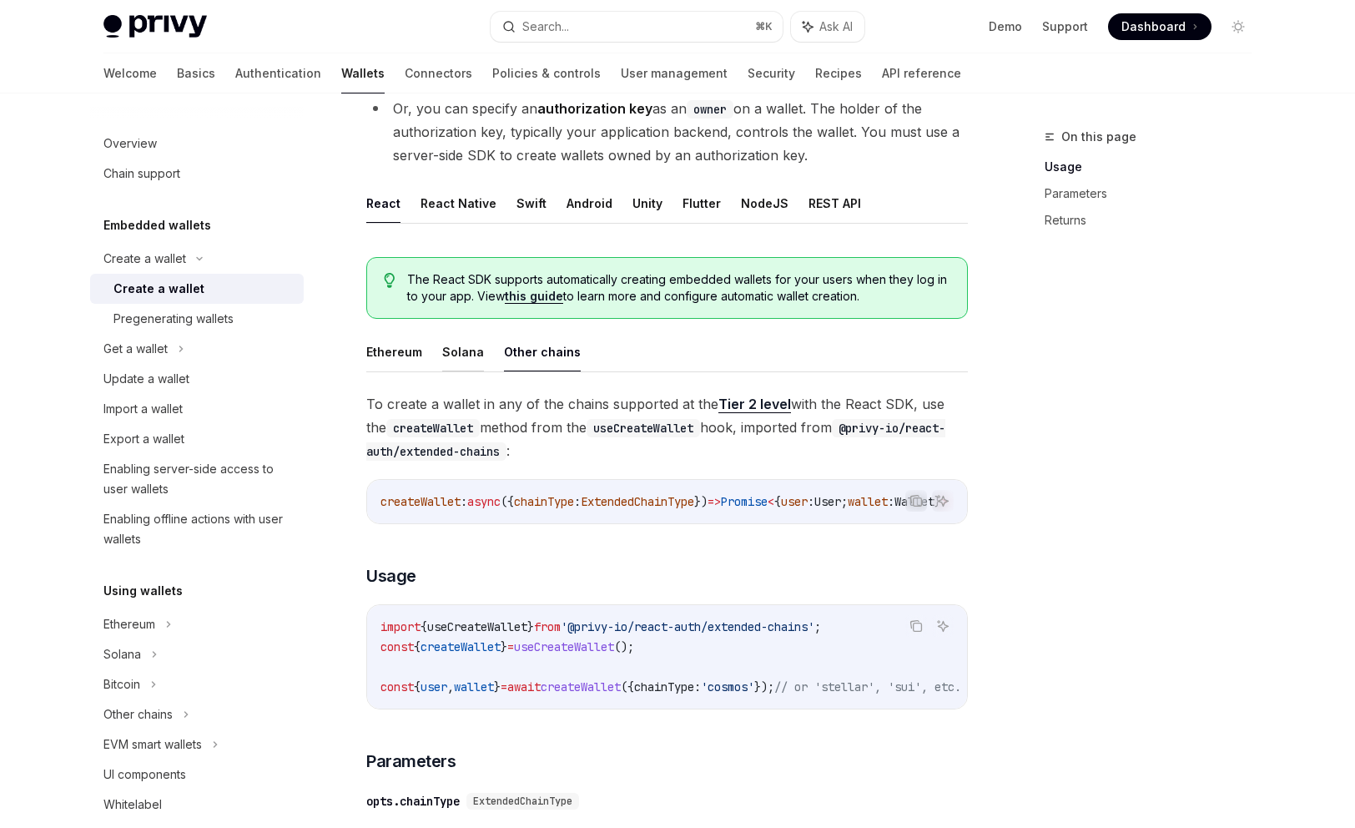
click at [467, 347] on button "Solana" at bounding box center [463, 351] width 42 height 39
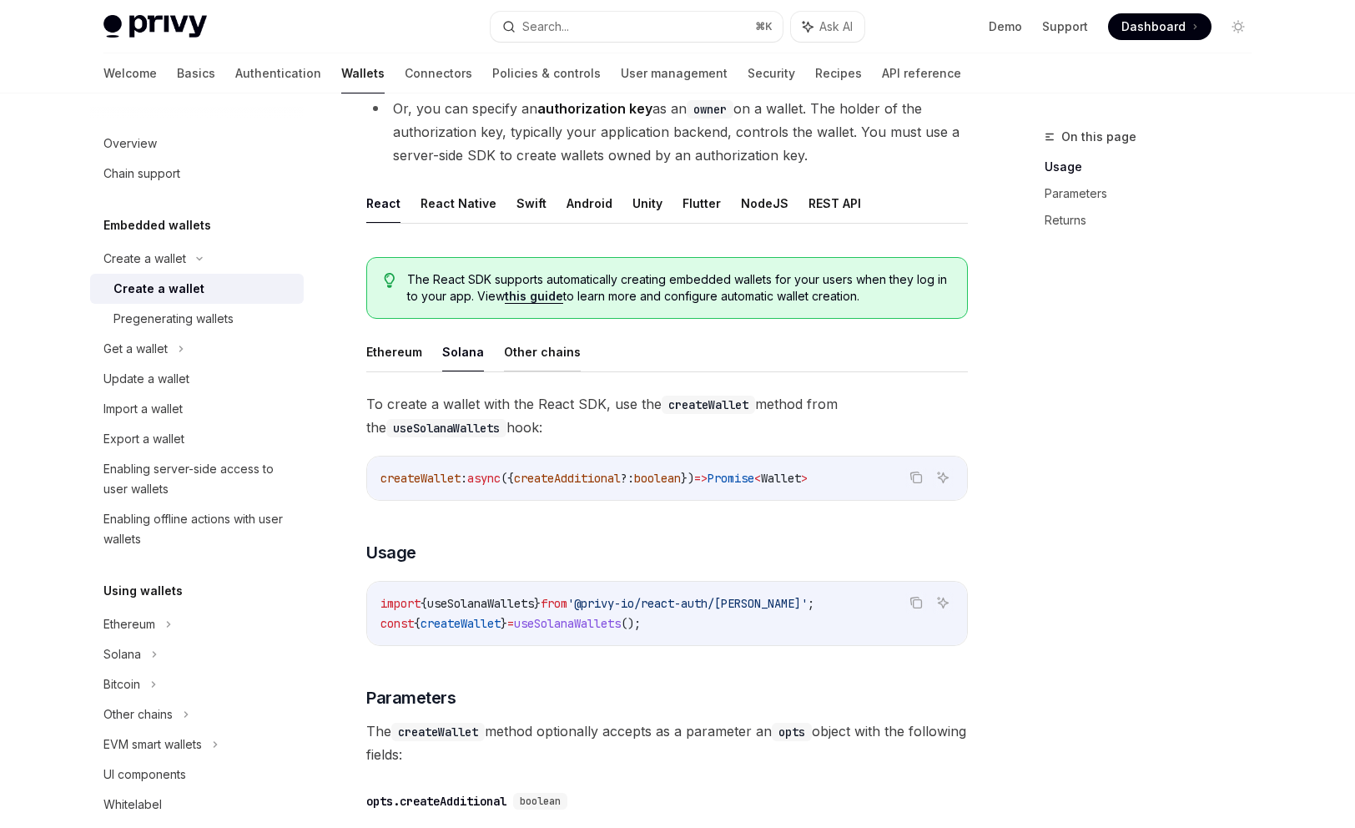
click at [511, 354] on button "Other chains" at bounding box center [542, 351] width 77 height 39
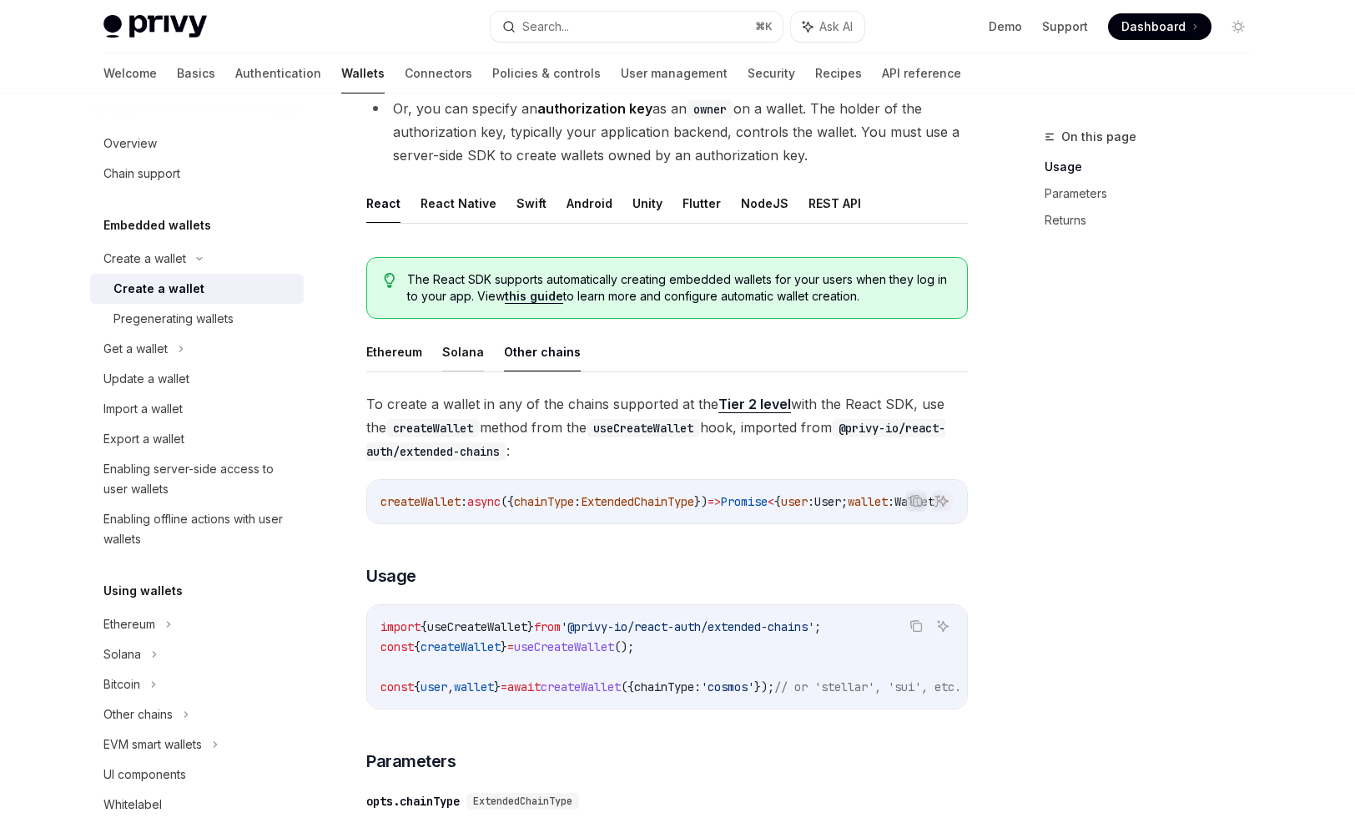
click at [457, 352] on button "Solana" at bounding box center [463, 351] width 42 height 39
type textarea "*"
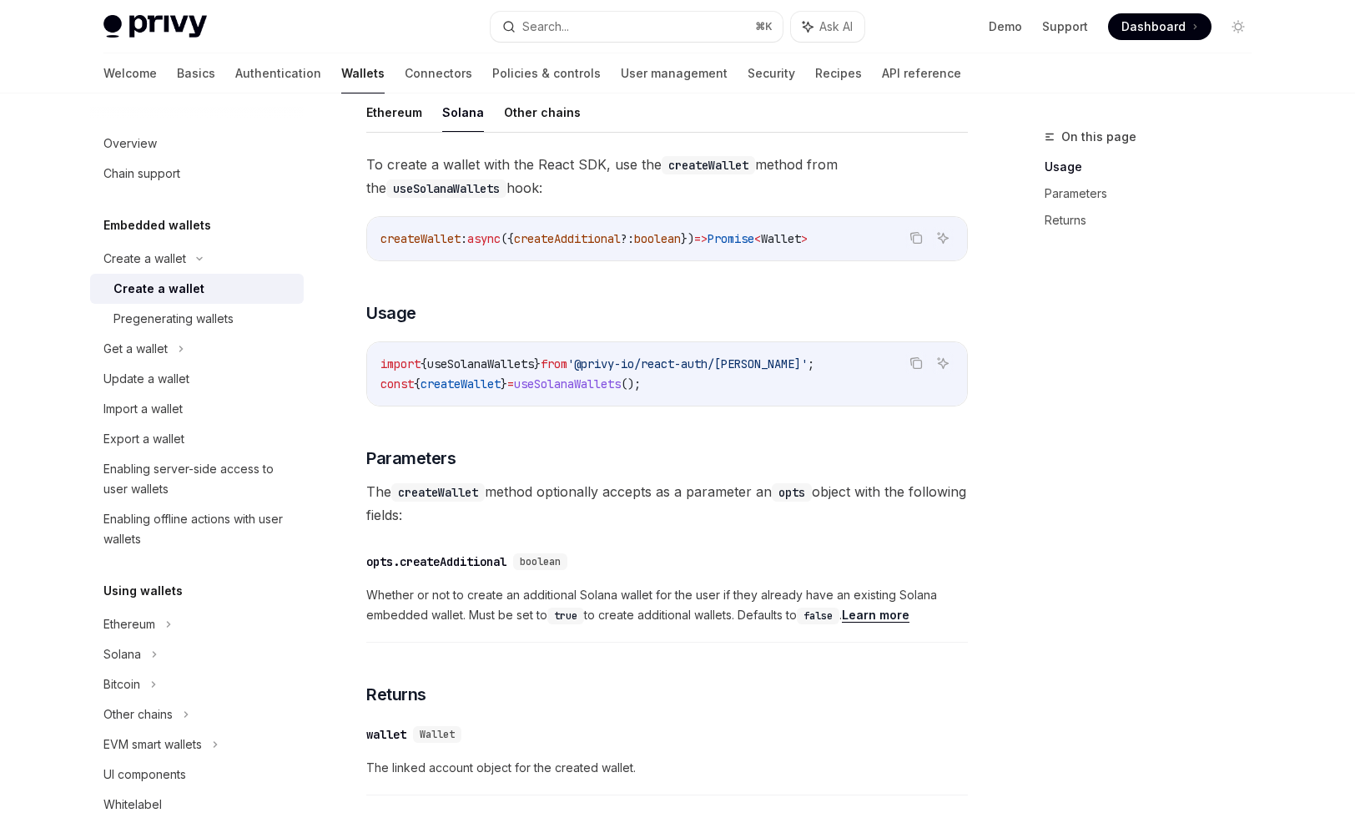
scroll to position [483, 0]
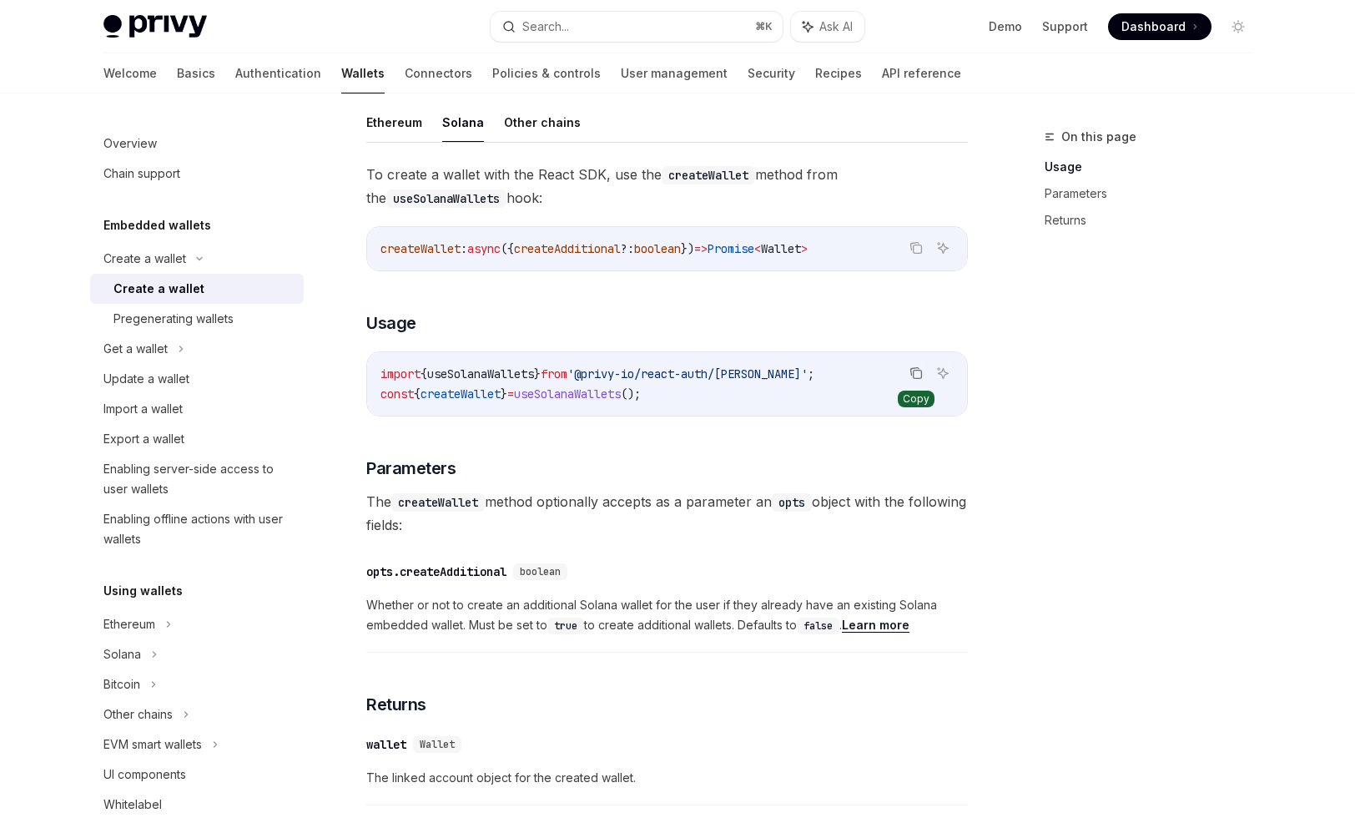
click at [915, 375] on icon "Copy the contents from the code block" at bounding box center [915, 372] width 13 height 13
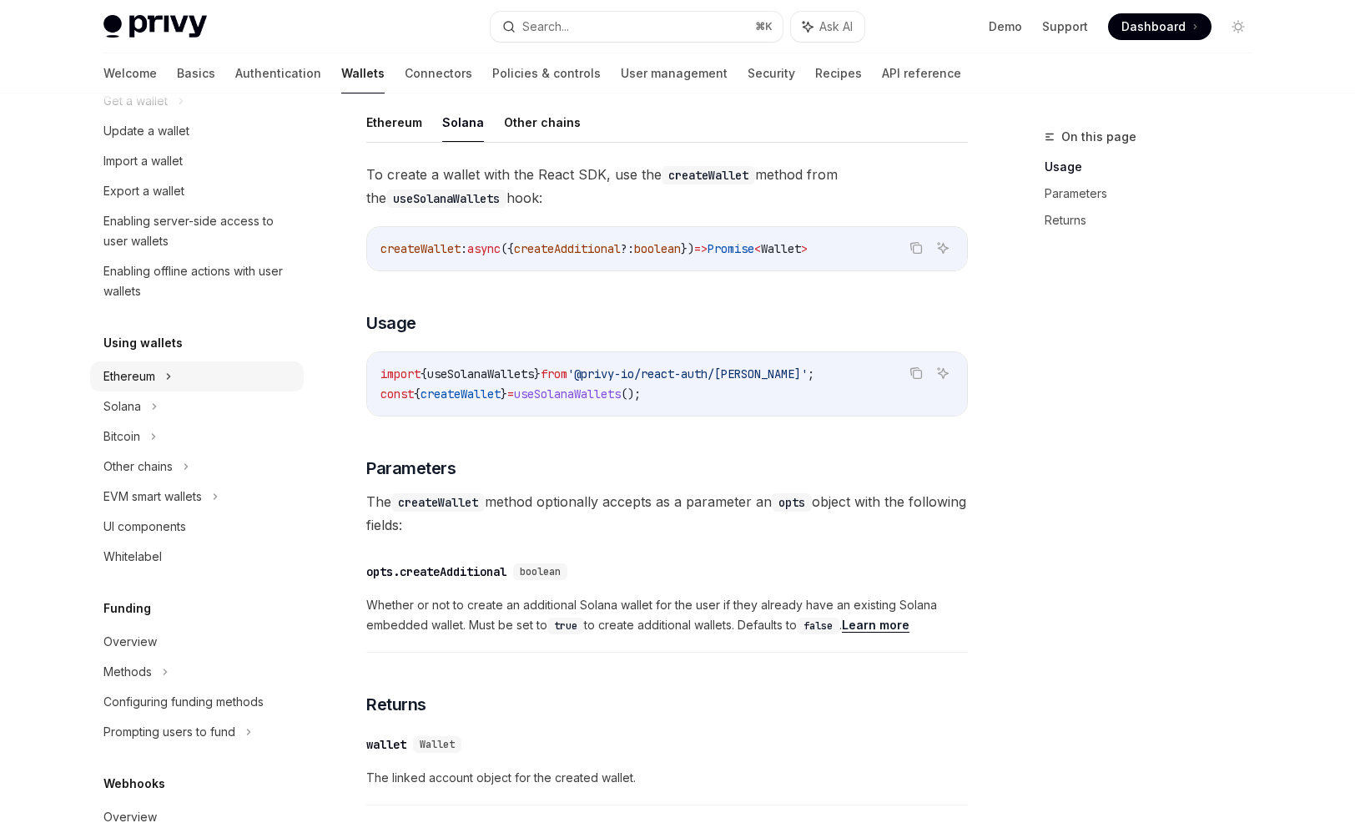
scroll to position [256, 0]
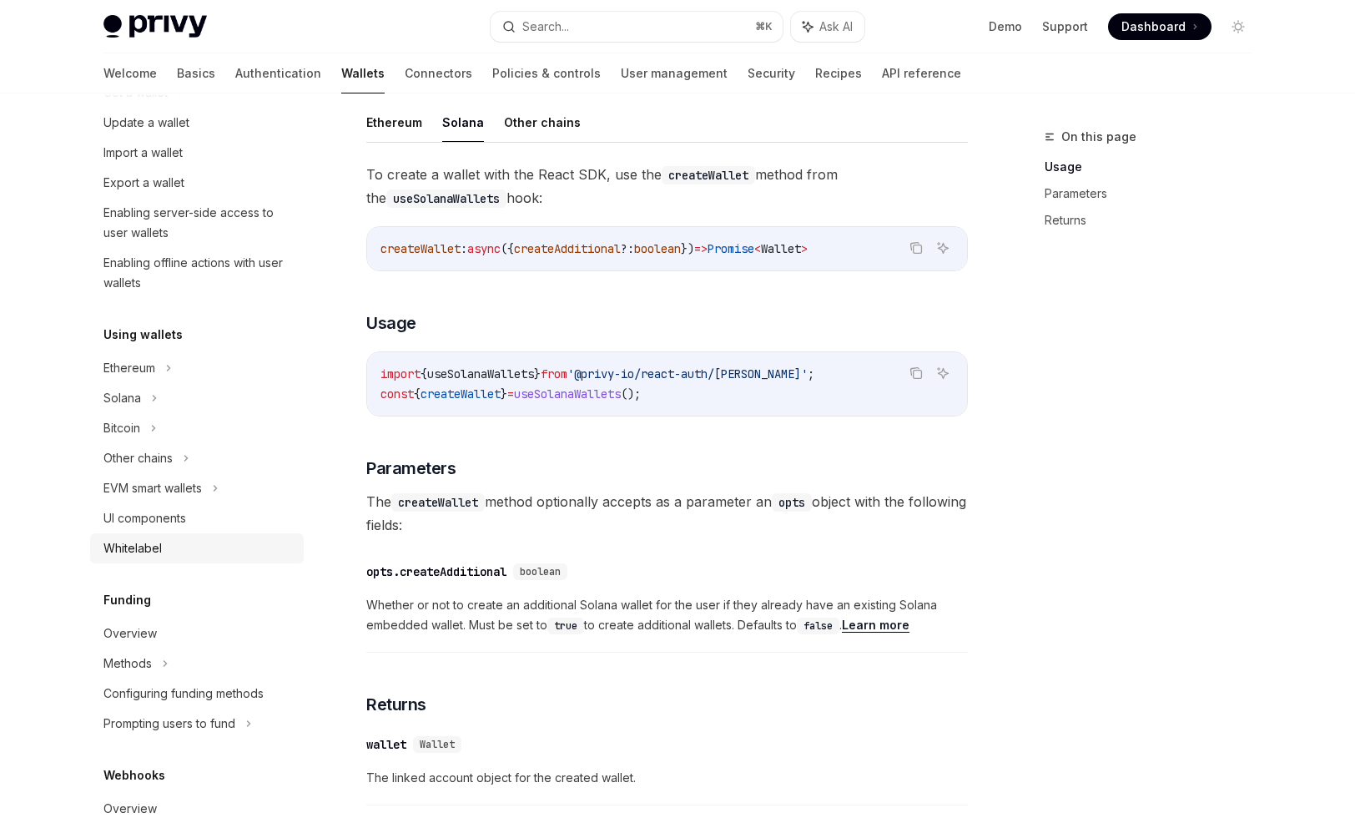
click at [184, 545] on div "Whitelabel" at bounding box center [198, 548] width 190 height 20
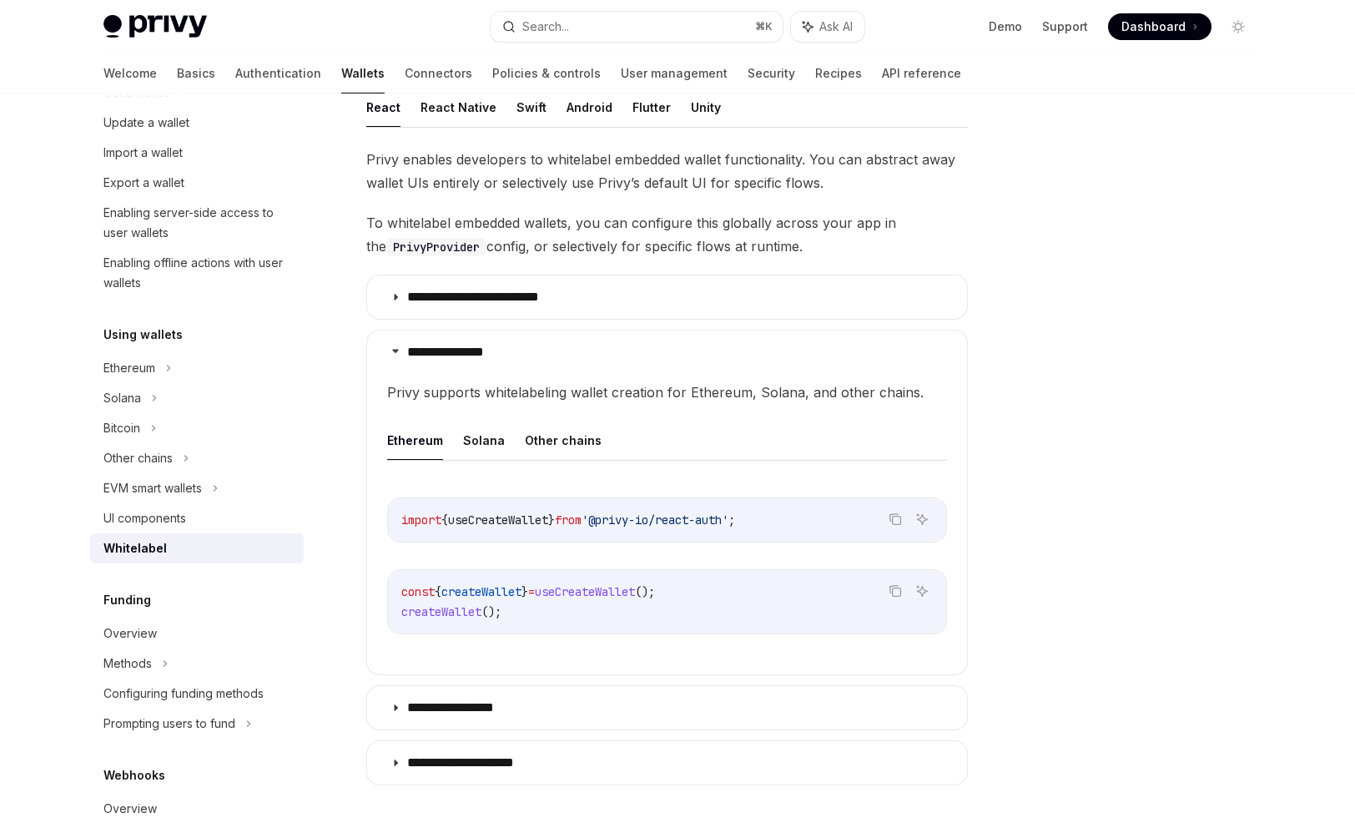
scroll to position [316, 0]
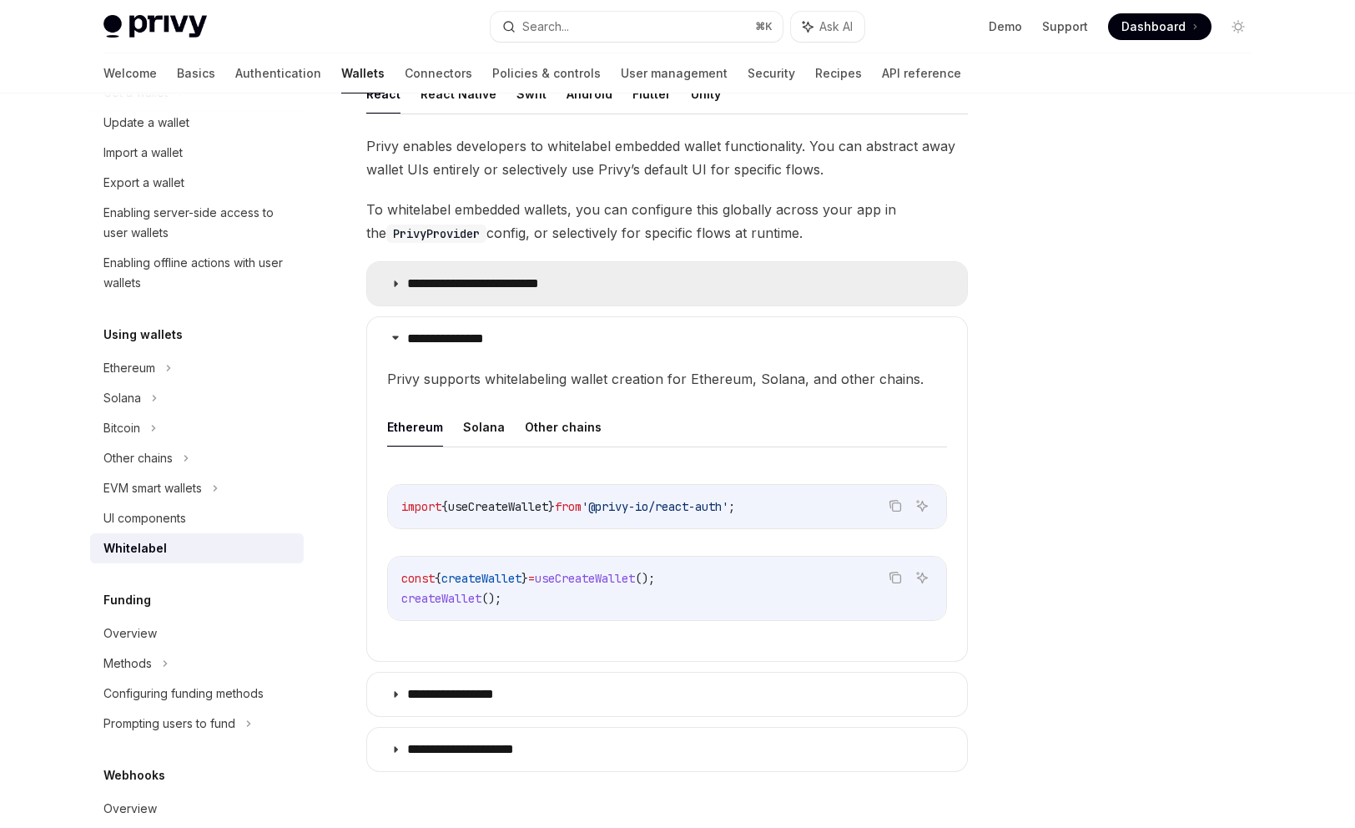
click at [669, 289] on summary "**********" at bounding box center [667, 283] width 600 height 43
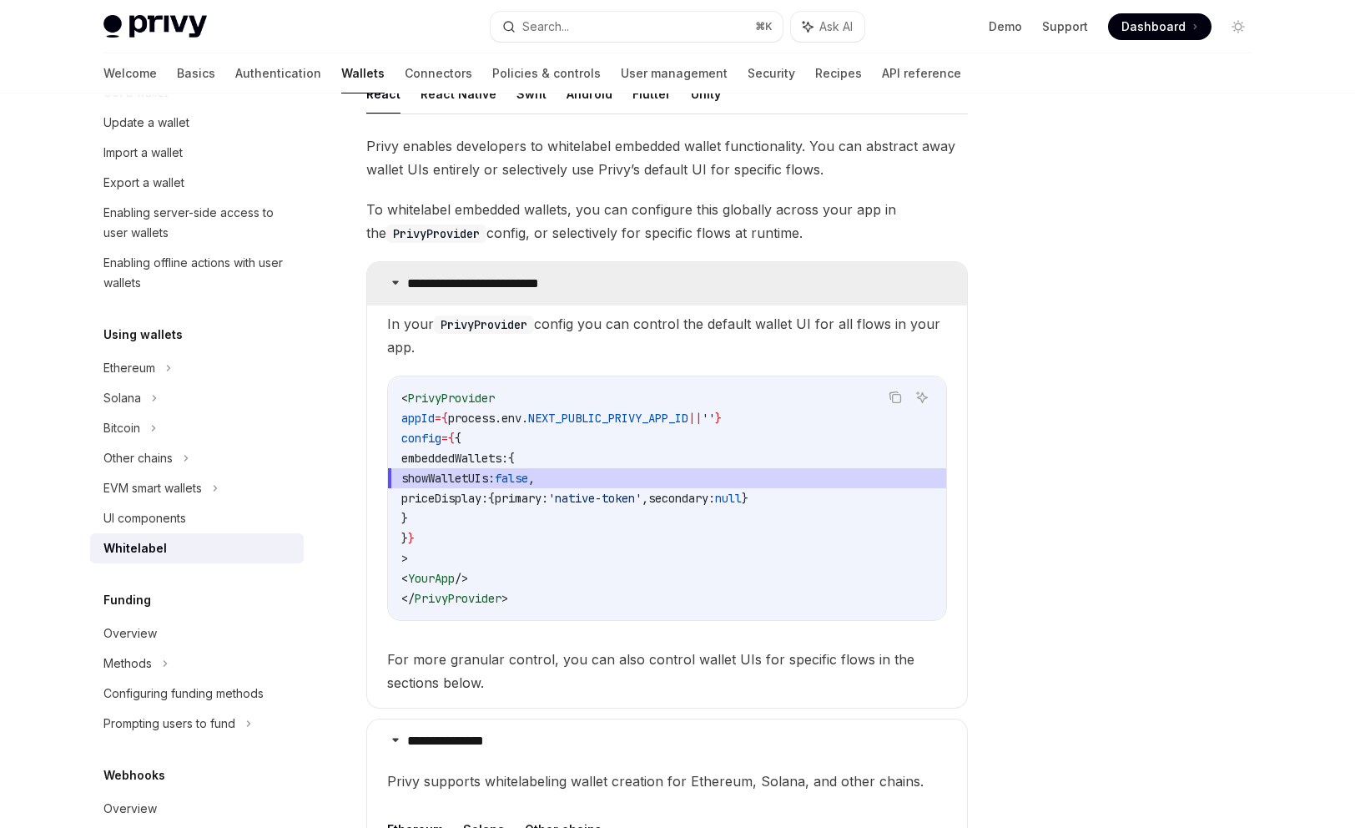
click at [669, 278] on summary "**********" at bounding box center [667, 283] width 600 height 43
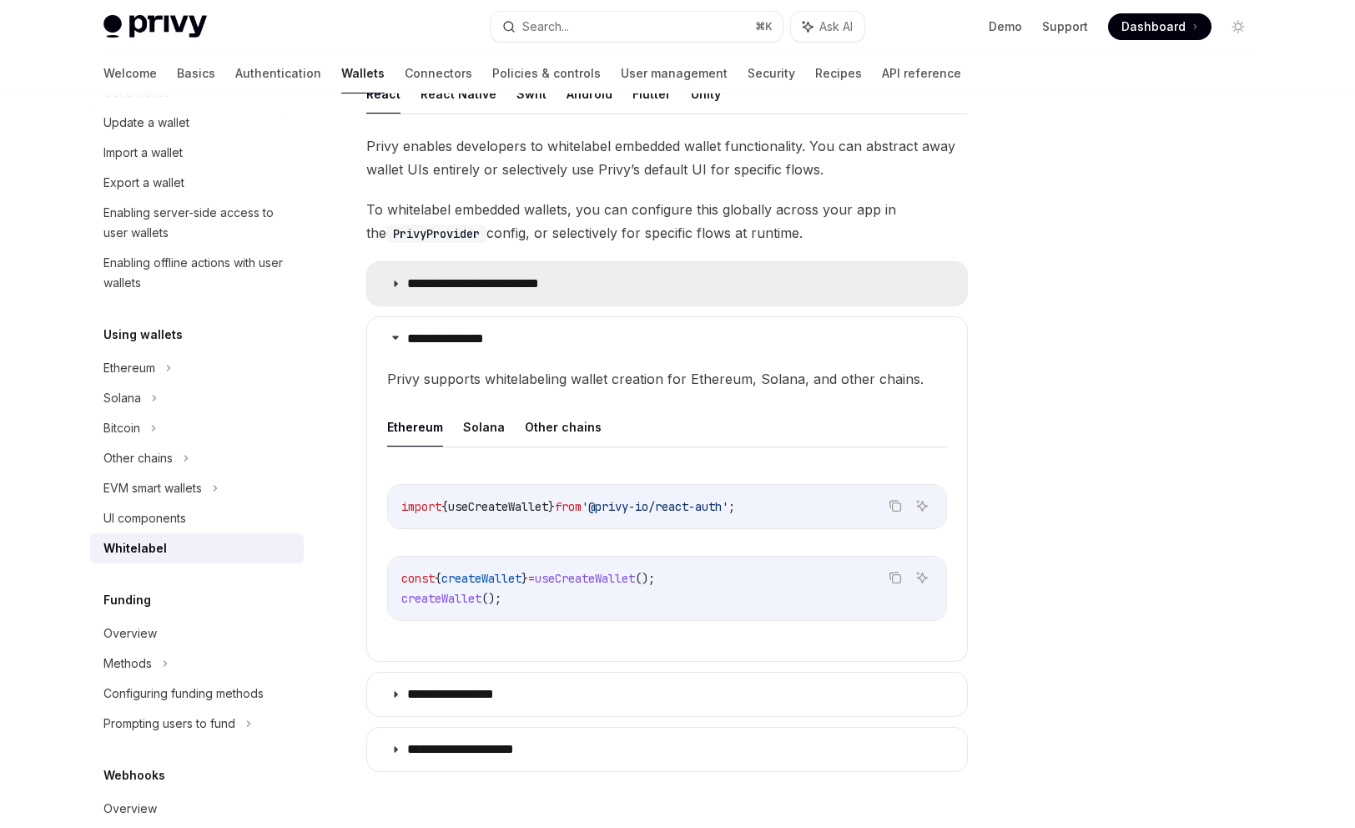
click at [669, 278] on summary "**********" at bounding box center [667, 283] width 600 height 43
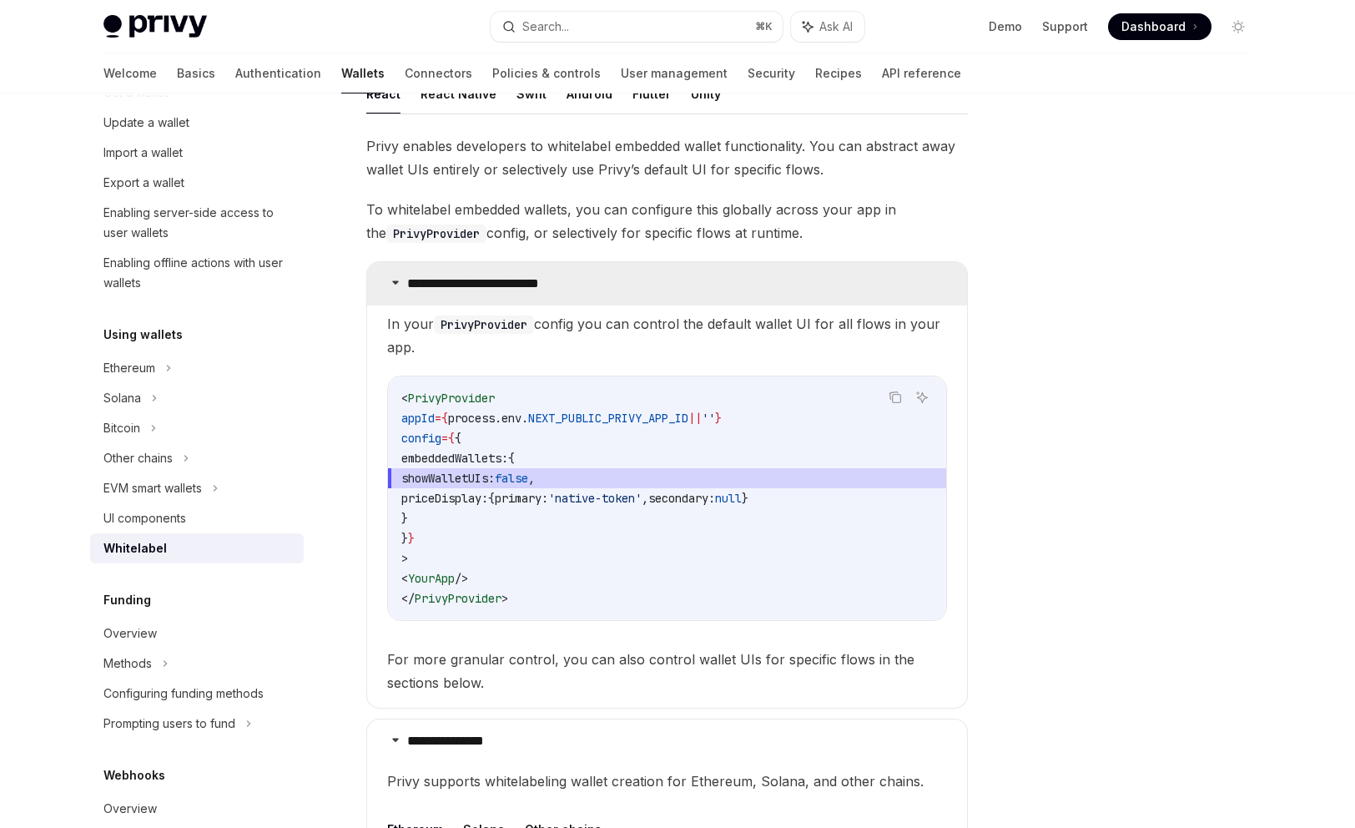
click at [669, 278] on summary "**********" at bounding box center [667, 283] width 600 height 43
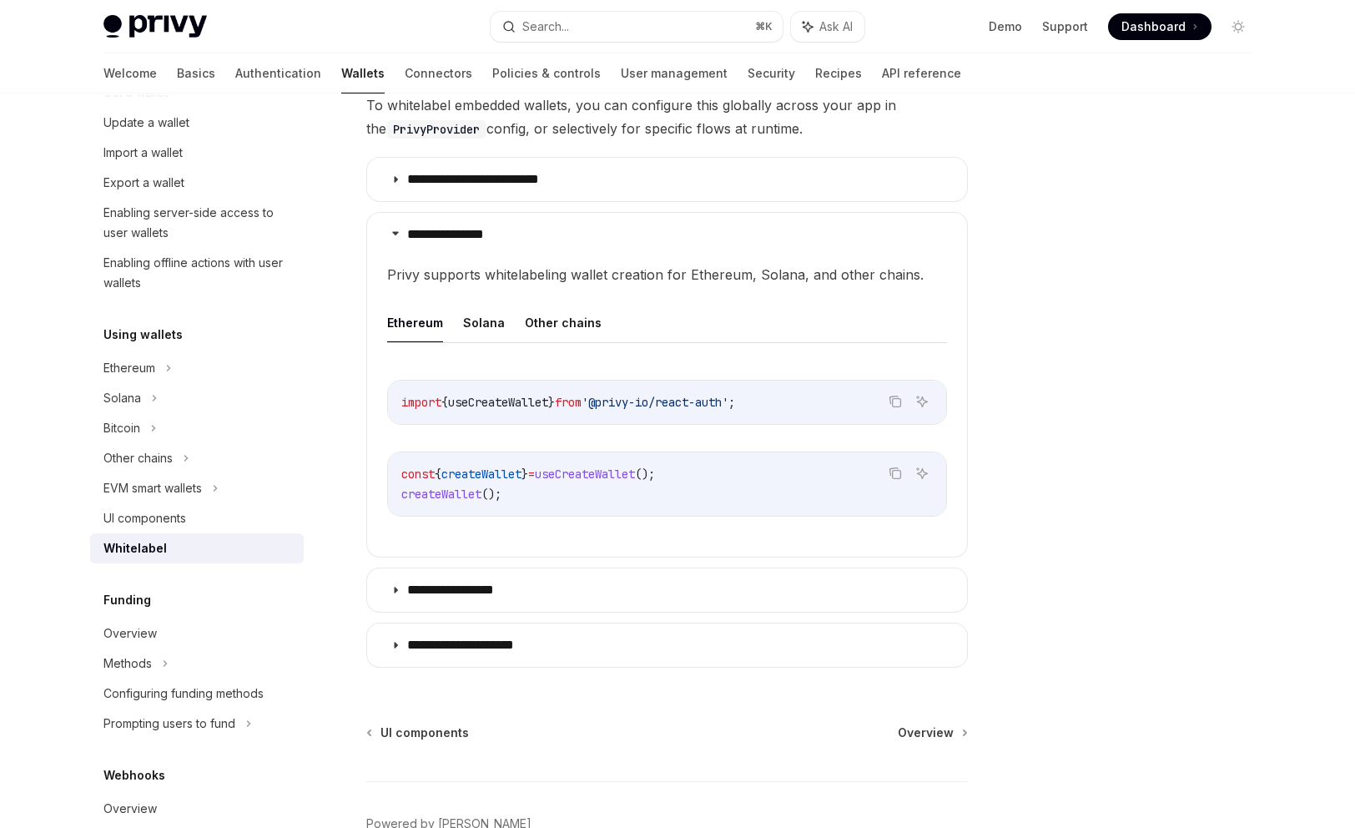
scroll to position [518, 0]
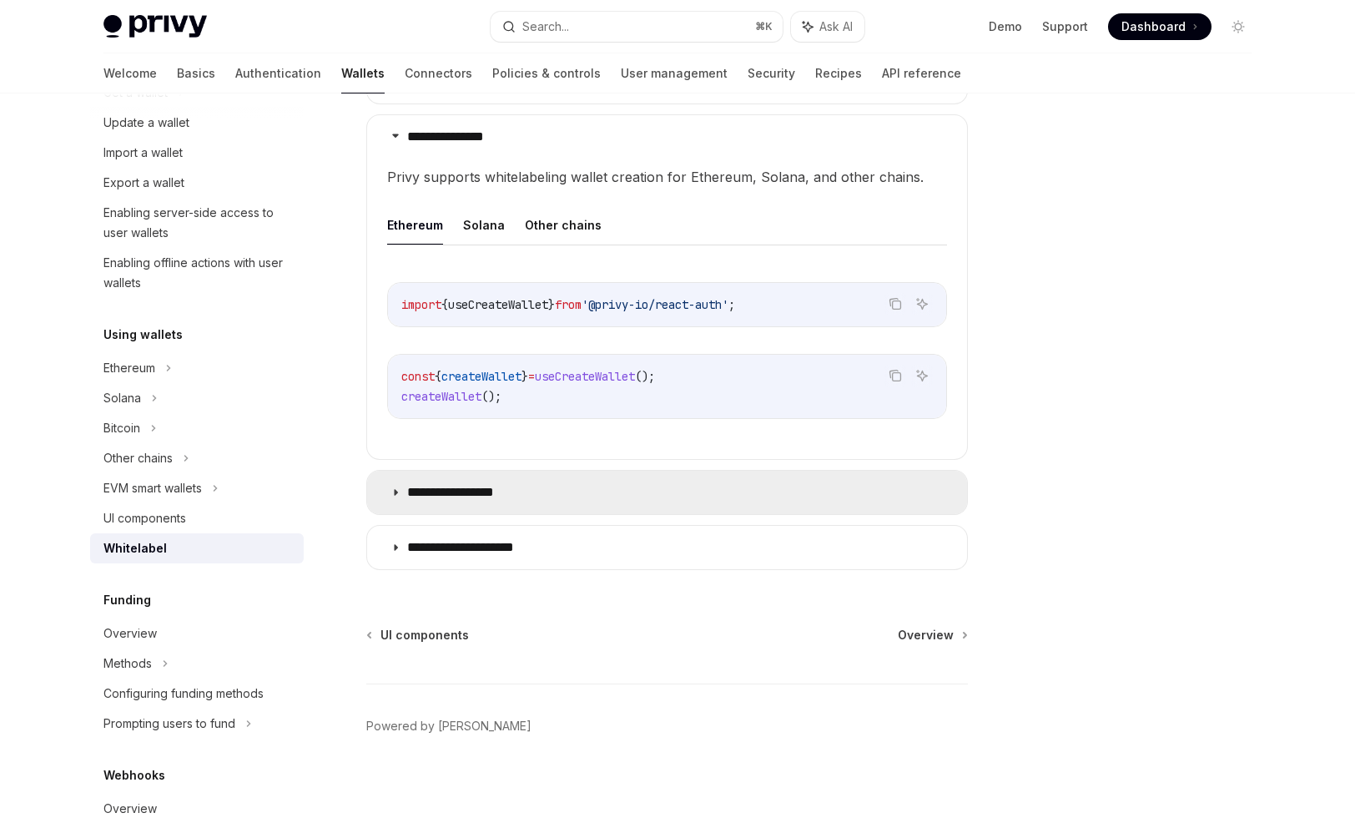
click at [657, 493] on summary "**********" at bounding box center [667, 491] width 600 height 43
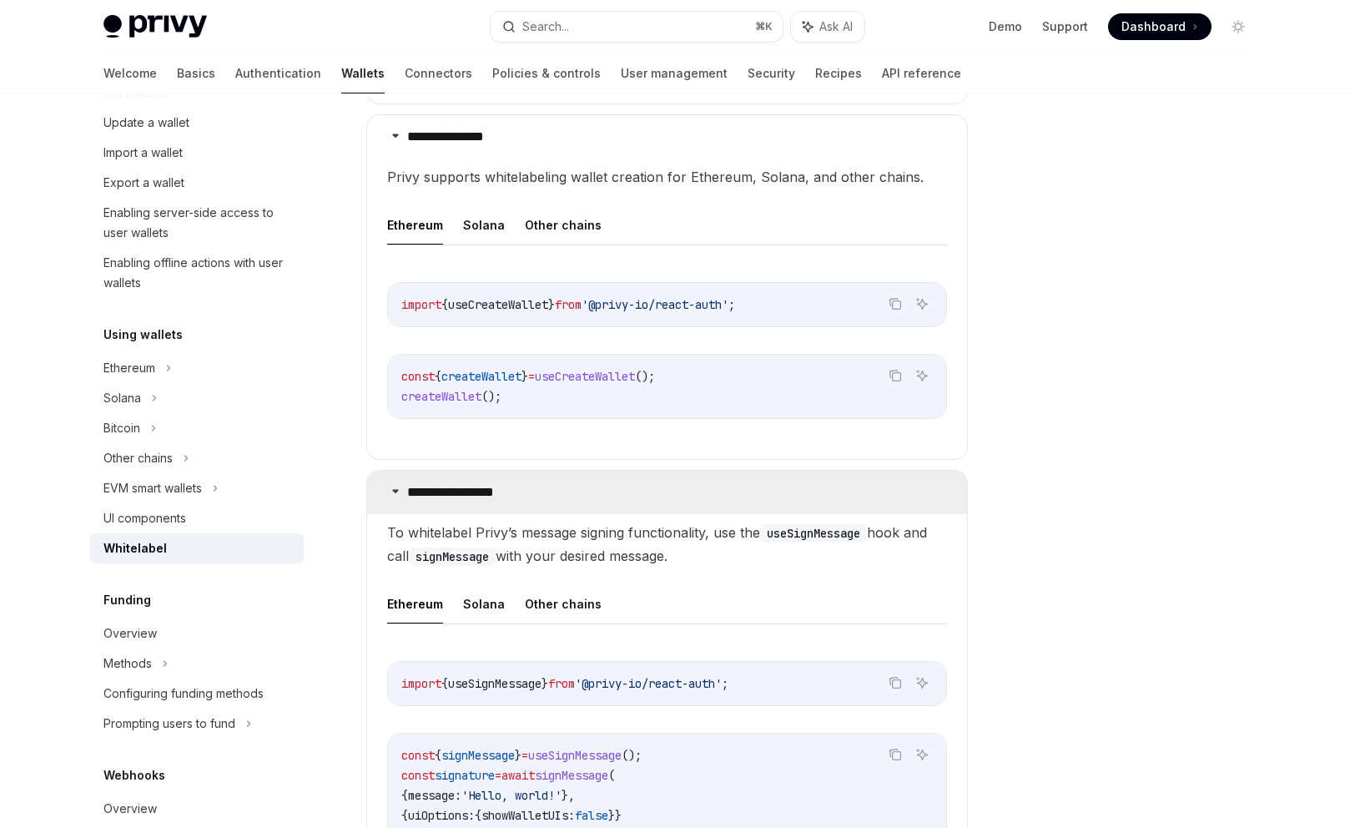
click at [662, 492] on summary "**********" at bounding box center [667, 491] width 600 height 43
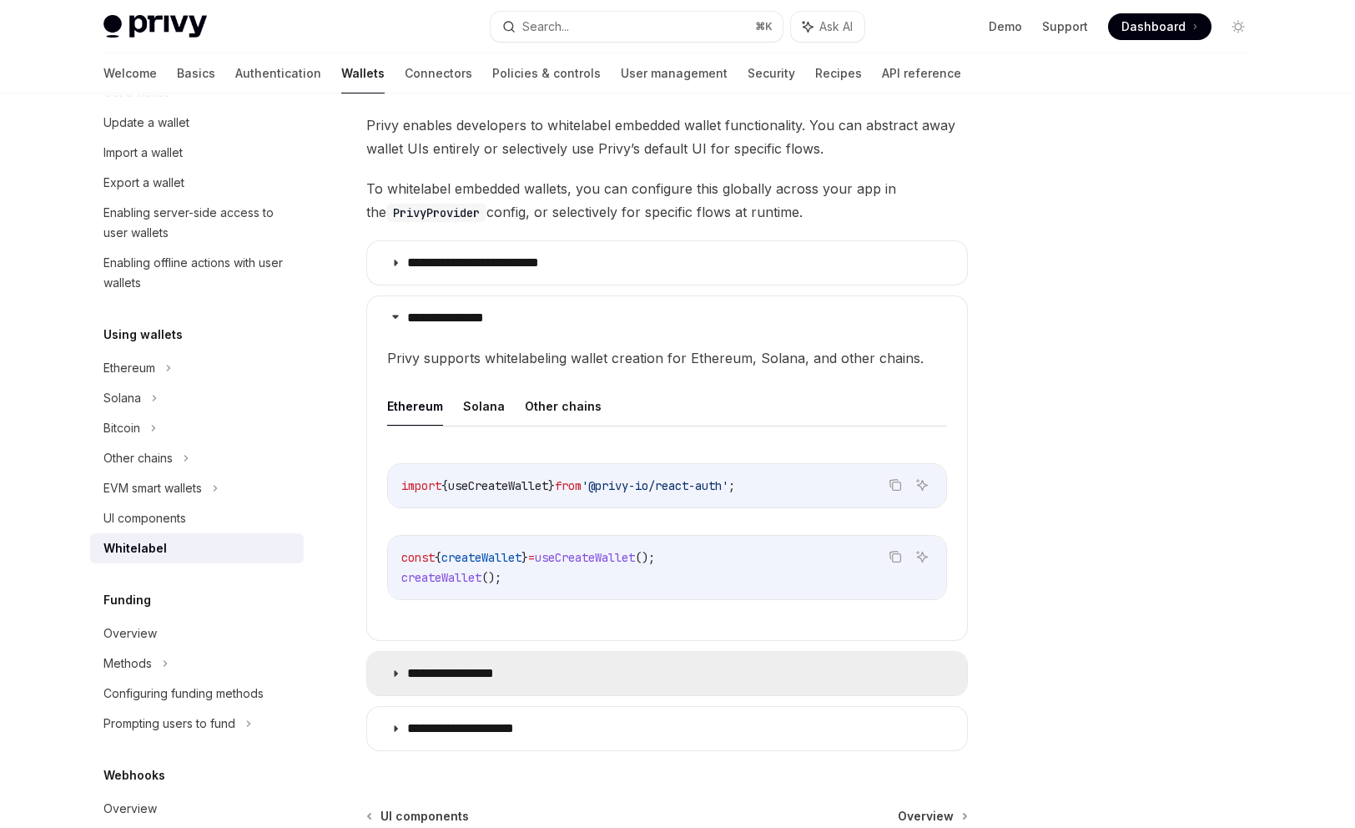
scroll to position [335, 0]
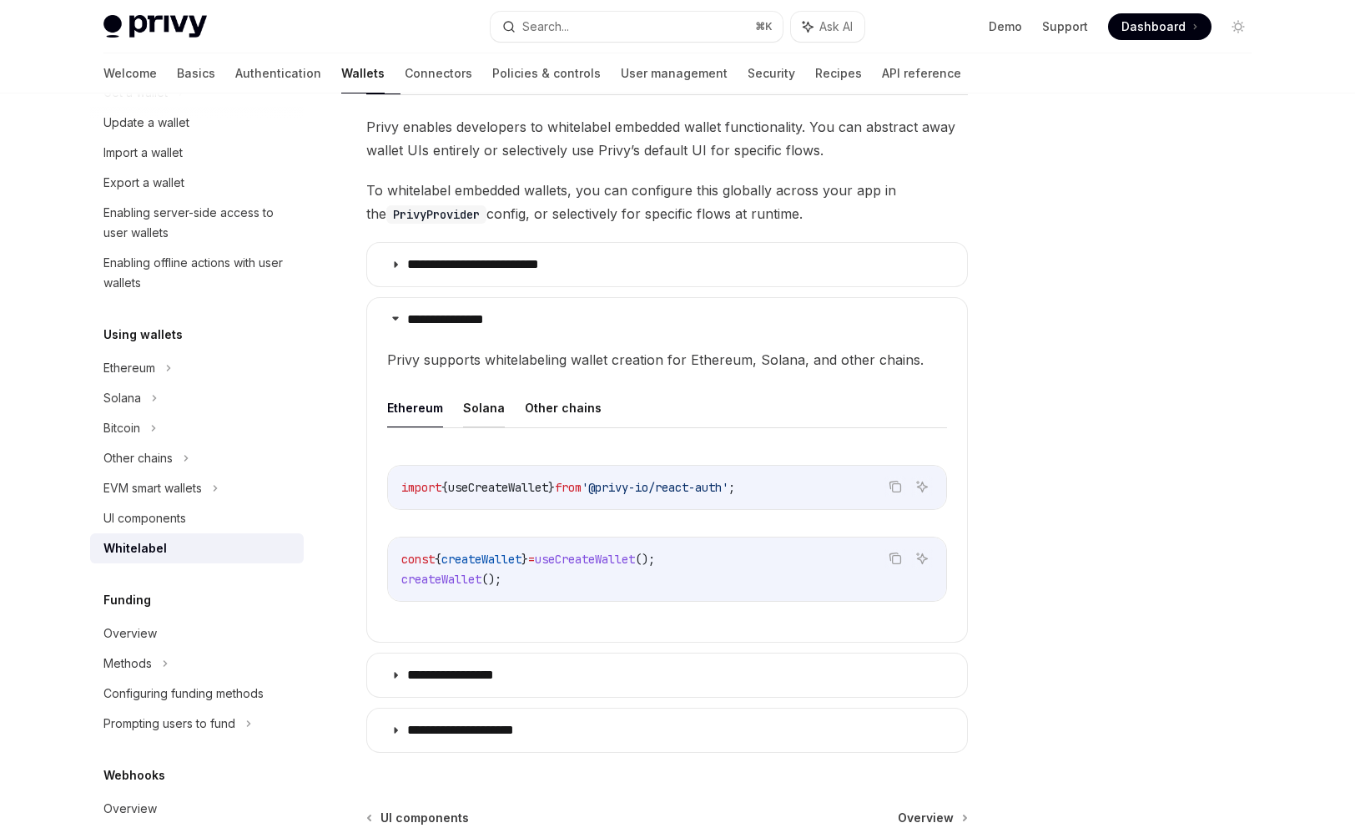
click at [480, 409] on button "Solana" at bounding box center [484, 407] width 42 height 39
click at [416, 410] on button "Ethereum" at bounding box center [415, 407] width 56 height 39
click at [463, 410] on button "Solana" at bounding box center [484, 407] width 42 height 39
type textarea "*"
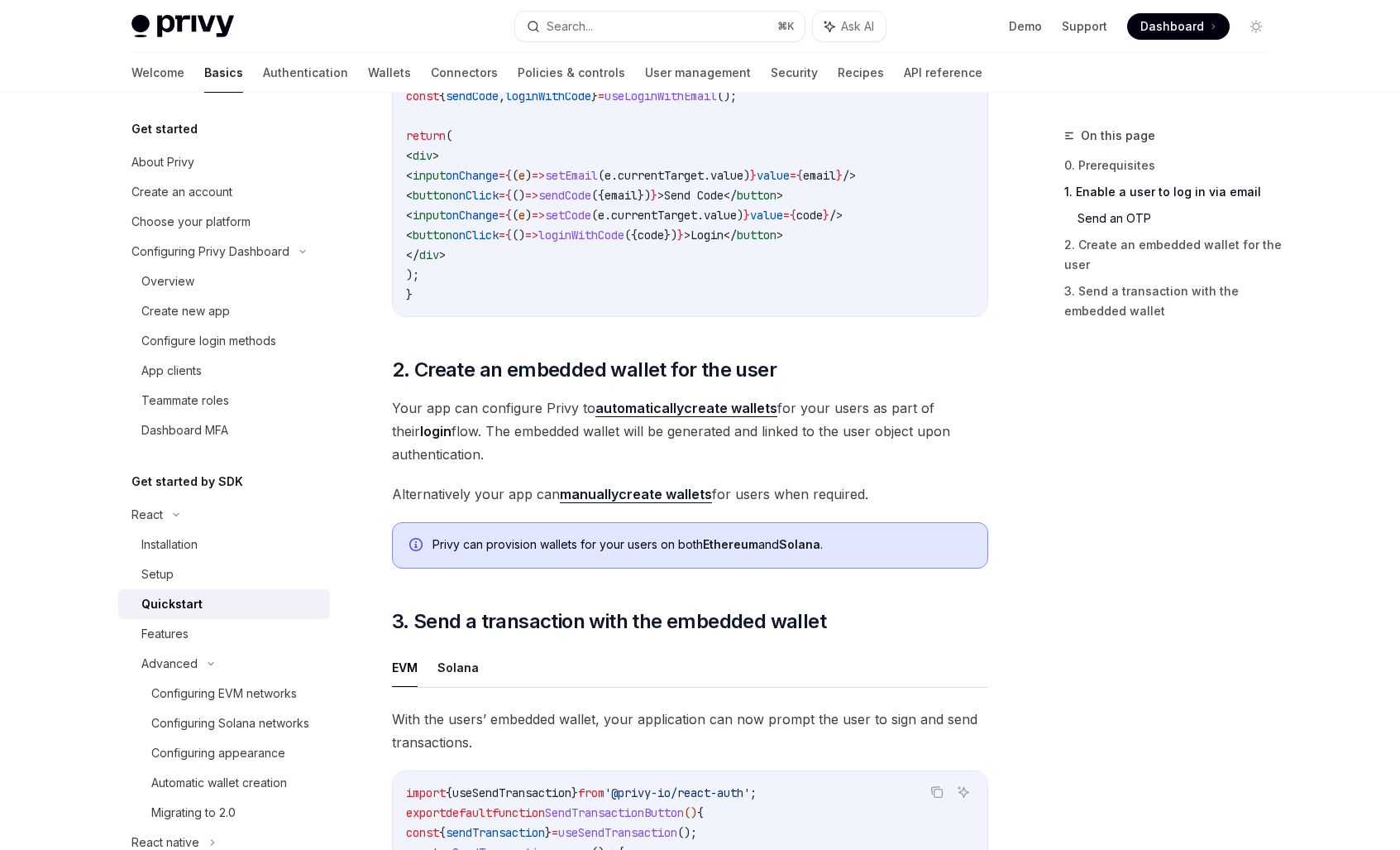
scroll to position [262, 0]
